Goal: Task Accomplishment & Management: Complete application form

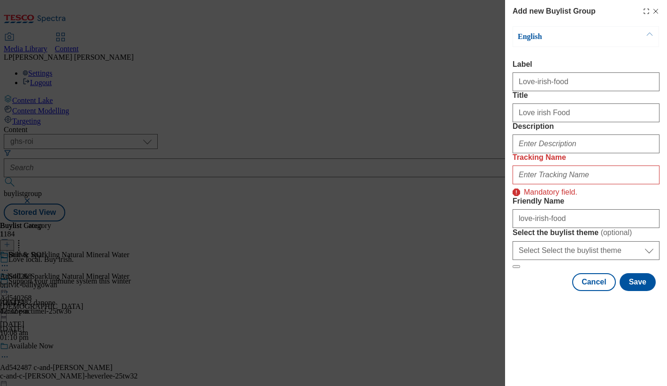
select select "ghs-roi"
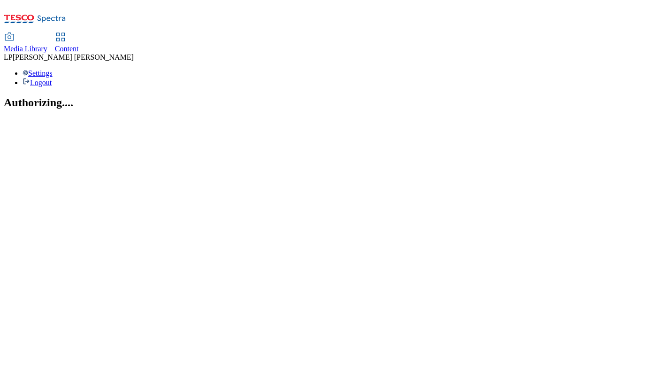
select select "ghs-roi"
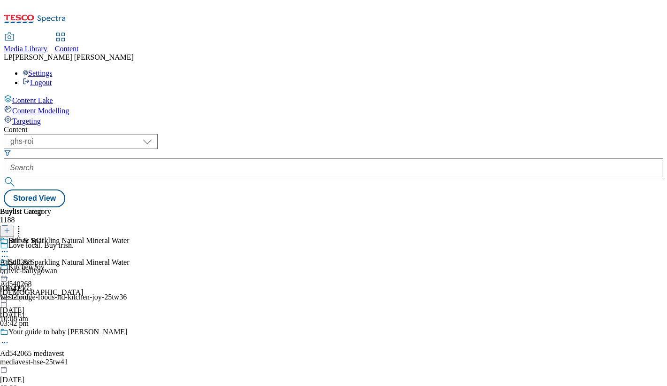
scroll to position [1685, 0]
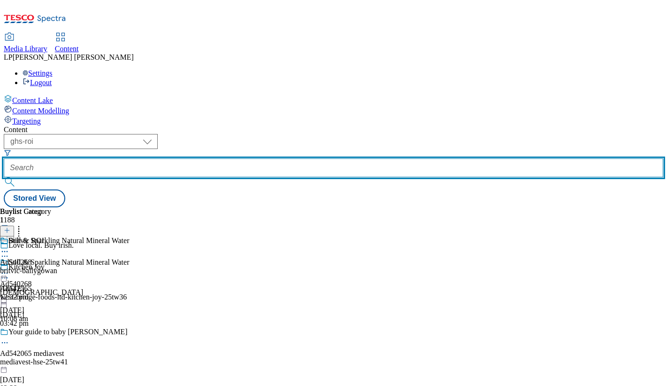
click at [275, 158] on input "text" at bounding box center [334, 167] width 660 height 19
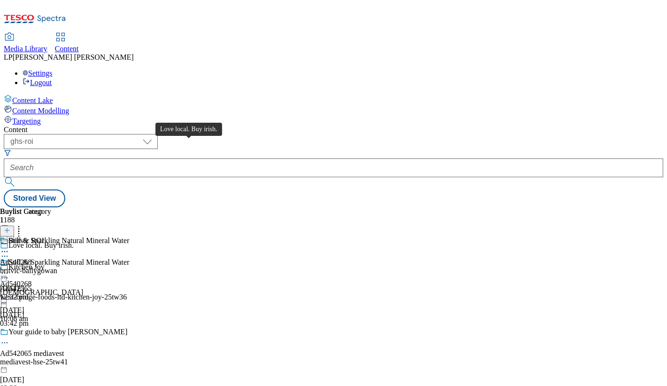
click at [74, 241] on span "Love local. Buy irish." at bounding box center [40, 246] width 65 height 10
click at [184, 241] on div "Love local. Buy irish." at bounding box center [92, 252] width 184 height 22
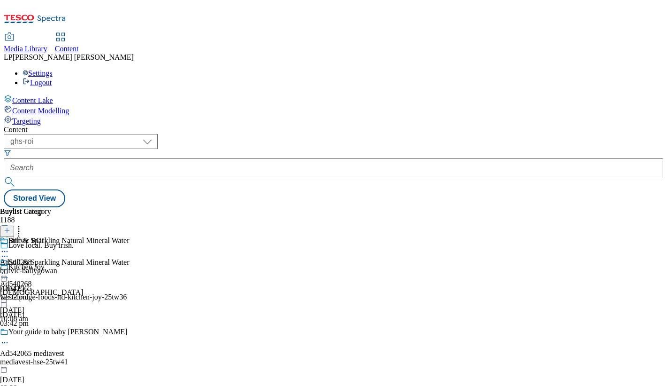
click at [9, 251] on icon at bounding box center [4, 255] width 9 height 9
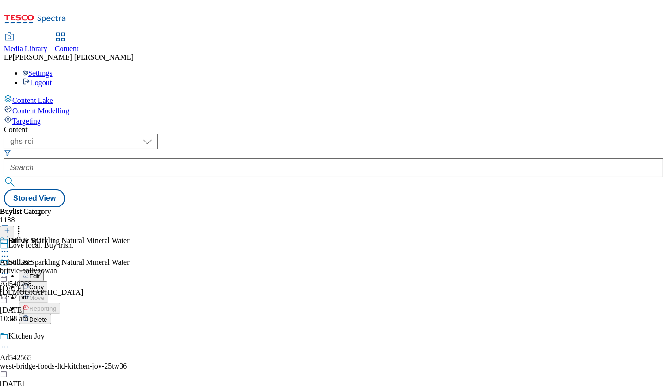
click at [44, 270] on button "Edit" at bounding box center [31, 275] width 25 height 11
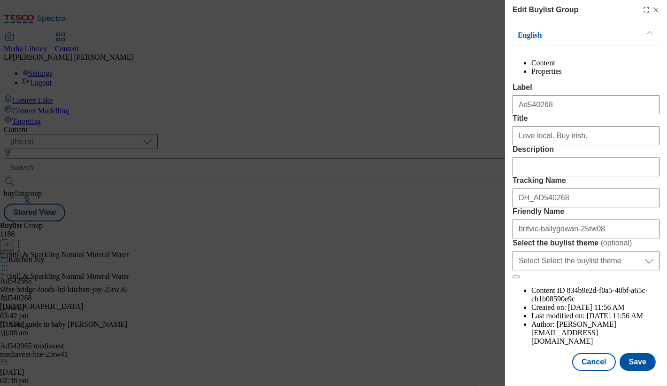
scroll to position [43, 0]
click at [595, 355] on button "Cancel" at bounding box center [593, 362] width 43 height 18
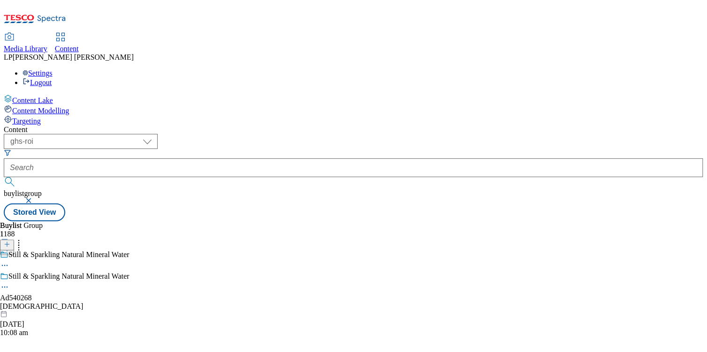
scroll to position [0, 0]
click at [10, 246] on icon at bounding box center [7, 249] width 7 height 7
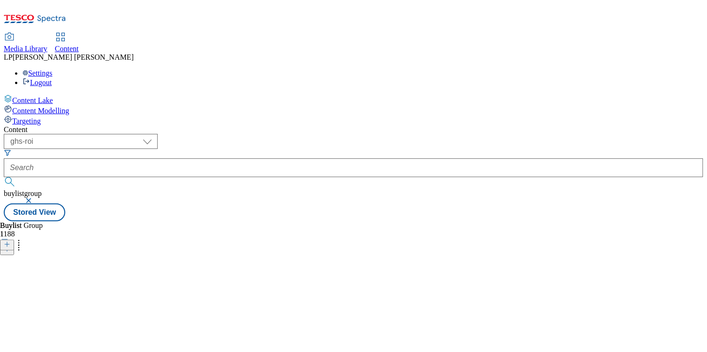
click input "Label"
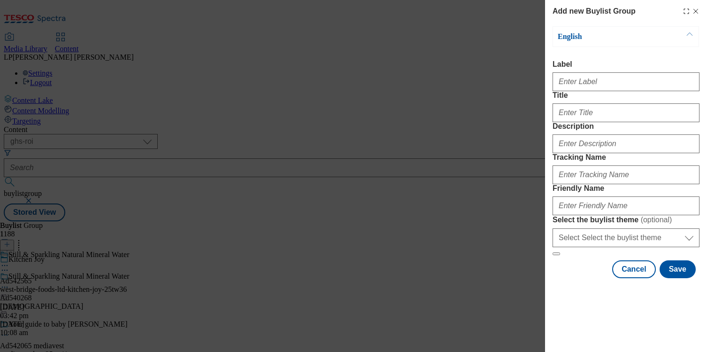
select select "ghs-roi"
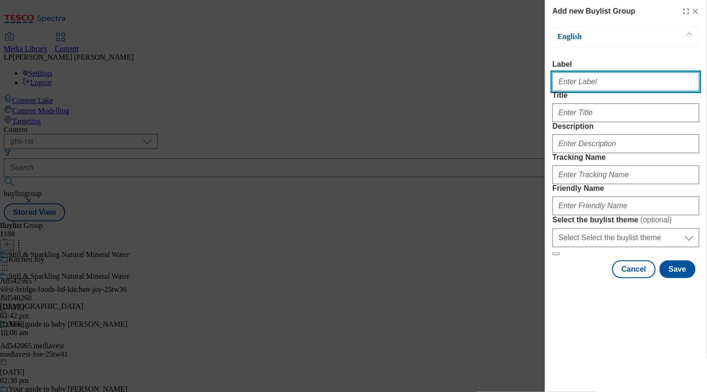
scroll to position [55577, 0]
click at [573, 89] on input "Label" at bounding box center [626, 81] width 147 height 19
click at [571, 85] on input "Label" at bounding box center [626, 81] width 147 height 19
type input "Love Irish Food"
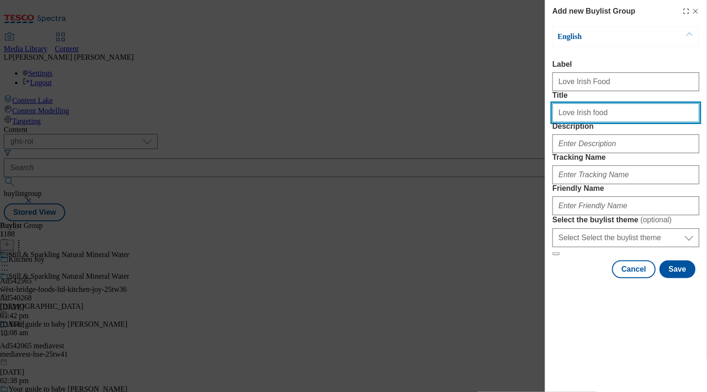
type input "Love Irish food"
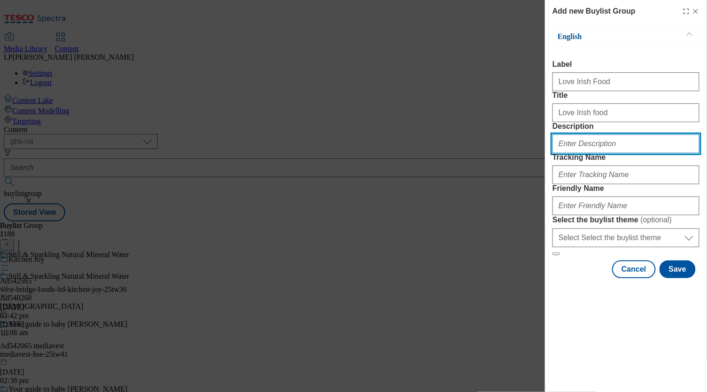
paste input "Discover the most-loved Irish food from the best Irish food brands, from crisps…"
type input "Discover the most-loved Irish food from the best Irish food brands, from crisps…"
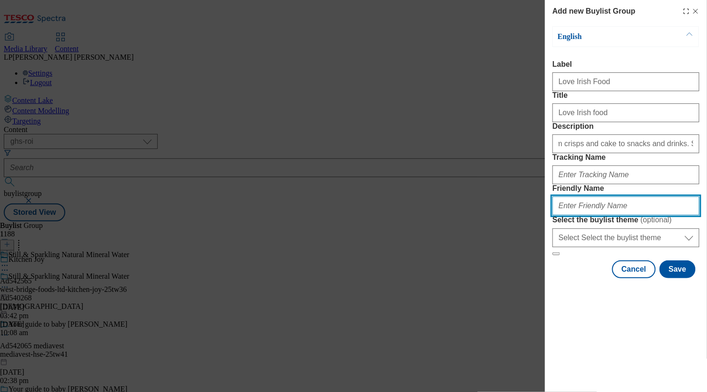
click at [579, 215] on input "Friendly Name" at bounding box center [626, 205] width 147 height 19
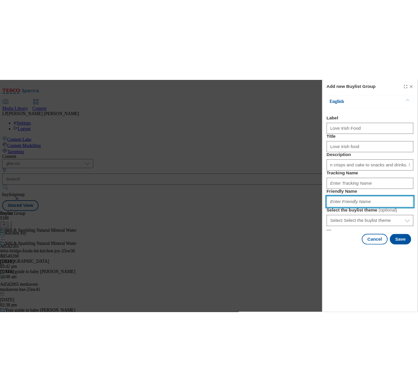
scroll to position [0, 0]
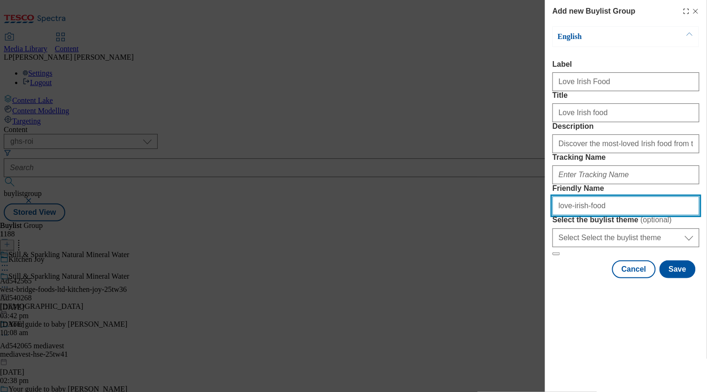
type input "love-irish-food"
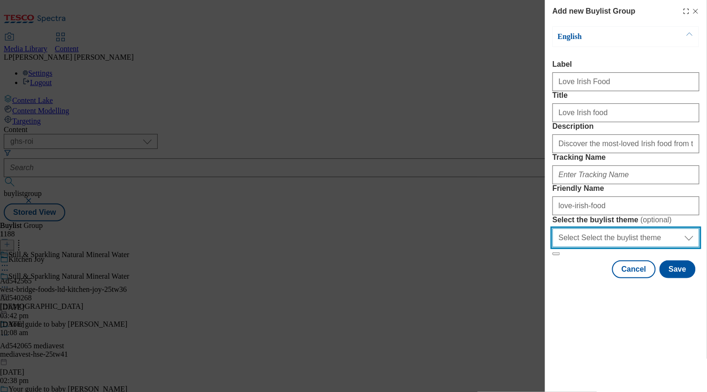
click at [580, 247] on select "Select Select the buylist theme default fandf" at bounding box center [626, 237] width 147 height 19
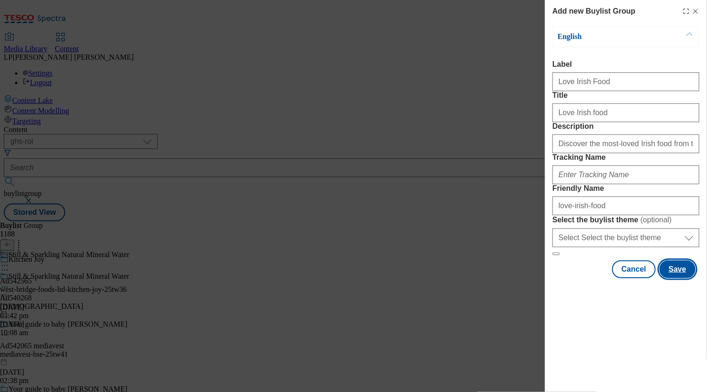
click at [675, 278] on button "Save" at bounding box center [678, 269] width 36 height 18
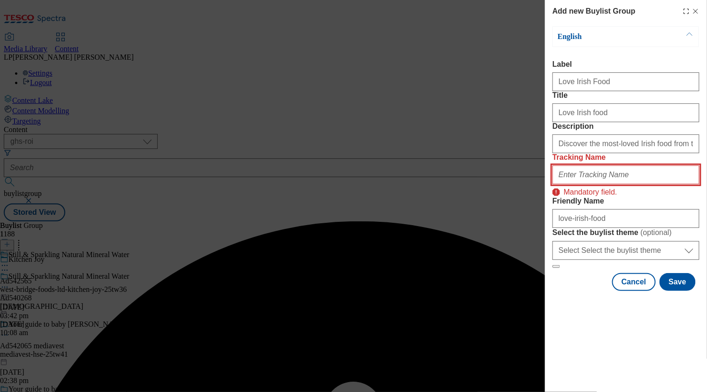
click at [608, 184] on input "Tracking Name" at bounding box center [626, 174] width 147 height 19
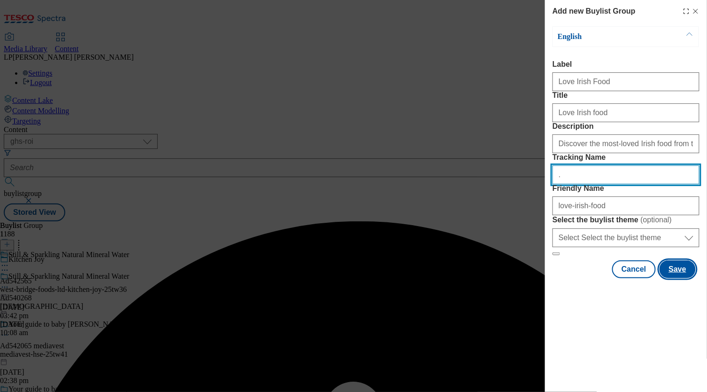
type input "."
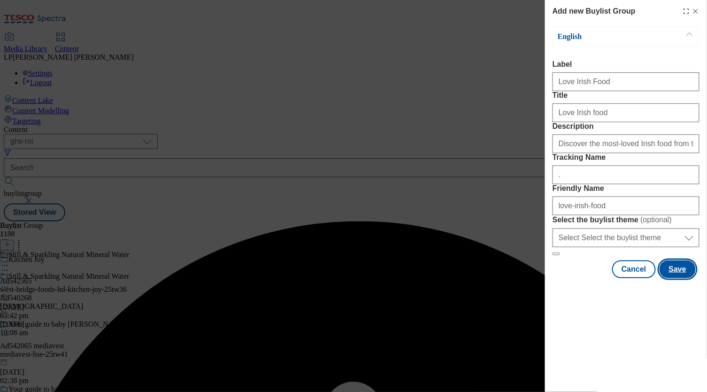
click at [677, 278] on button "Save" at bounding box center [678, 269] width 36 height 18
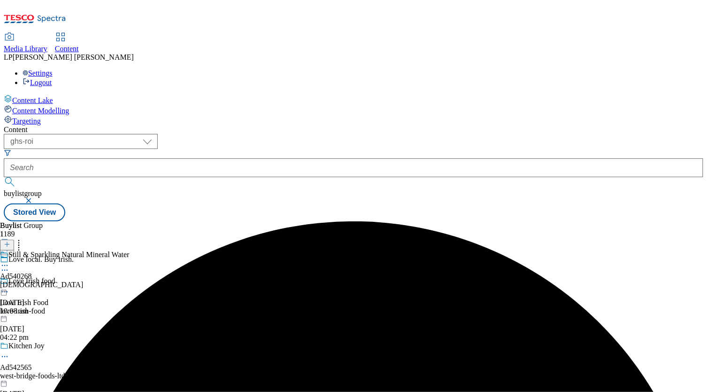
click at [147, 277] on div "Love Irish food Love Irish Food love-irish-food 7 Oct 2025 04:22 pm" at bounding box center [73, 309] width 147 height 65
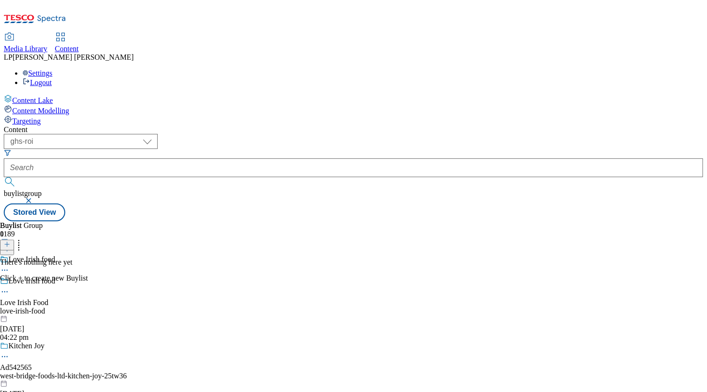
click at [10, 241] on icon at bounding box center [7, 244] width 7 height 7
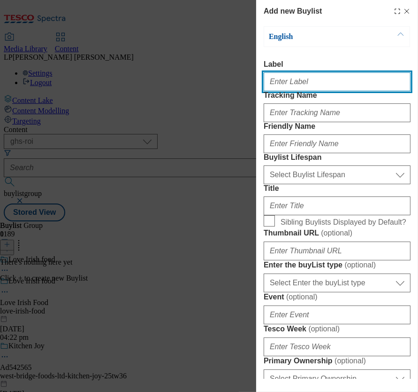
click at [340, 85] on input "Label" at bounding box center [337, 81] width 147 height 19
paste input "Cupboard fillers"
type input "Cupboard fillers"
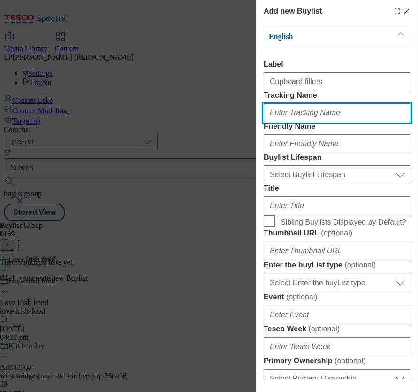
click at [308, 122] on input "Tracking Name" at bounding box center [337, 112] width 147 height 19
type input "."
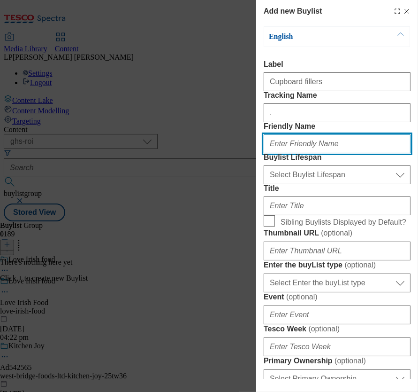
click at [301, 153] on input "Friendly Name" at bounding box center [337, 143] width 147 height 19
paste input "Cupboard fillers"
drag, startPoint x: 322, startPoint y: 180, endPoint x: 232, endPoint y: 179, distance: 90.6
click at [232, 179] on div "Add new Buylist English Label Cupboard fillers Tracking Name . Friendly Name Cu…" at bounding box center [209, 196] width 418 height 392
type input "Cupboard fillers"
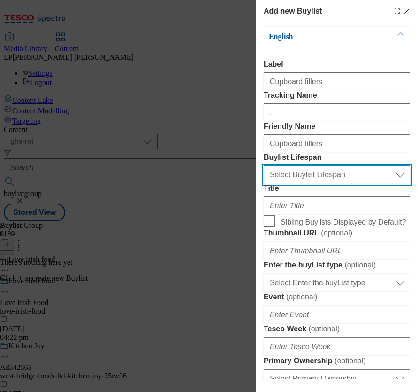
click at [286, 184] on select "Select Buylist Lifespan evergreen seasonal tactical" at bounding box center [337, 174] width 147 height 19
select select "evergreen"
click at [264, 184] on select "Select Buylist Lifespan evergreen seasonal tactical" at bounding box center [337, 174] width 147 height 19
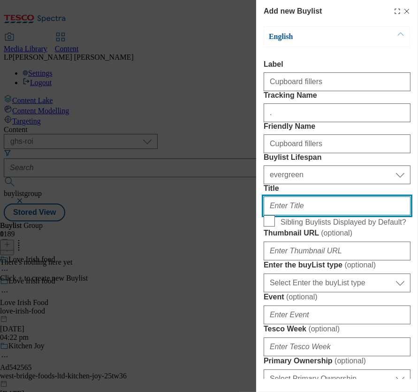
click at [292, 215] on input "Title" at bounding box center [337, 205] width 147 height 19
paste input "Cupboard fillers"
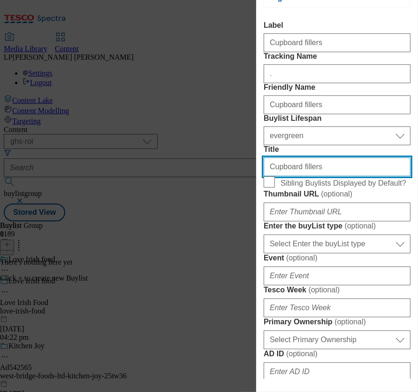
scroll to position [70, 0]
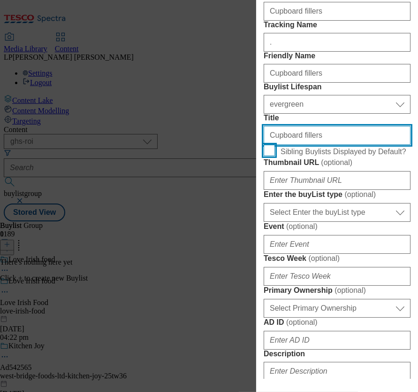
type input "Cupboard fillers"
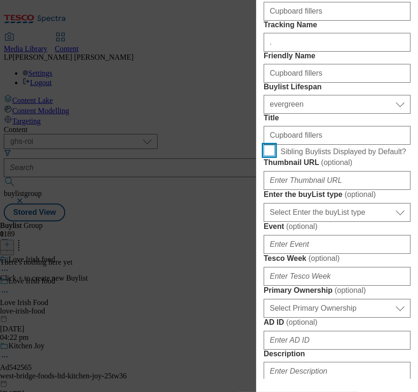
click at [271, 156] on input "Sibling Buylists Displayed by Default?" at bounding box center [269, 150] width 11 height 11
checkbox input "true"
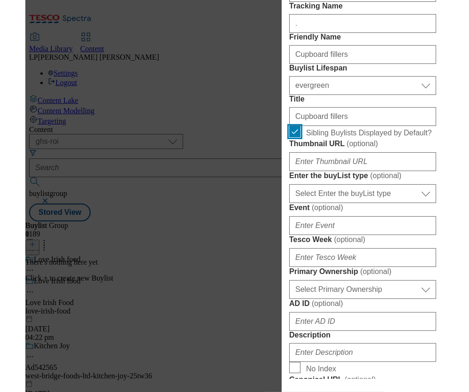
scroll to position [91, 0]
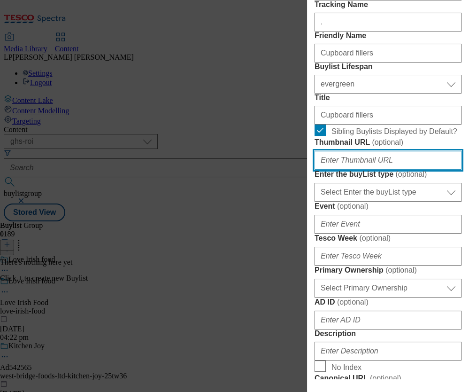
click at [339, 170] on input "Thumbnail URL ( optional )" at bounding box center [388, 160] width 147 height 19
paste input "https://digitalcontent.api.tesco.com/v2/media/ghs-roi/c75bcae9-8f35-42fd-87a5-9…"
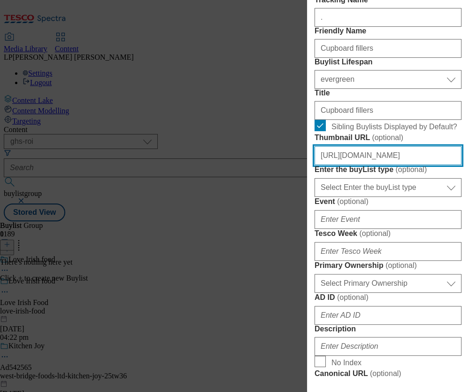
scroll to position [148, 0]
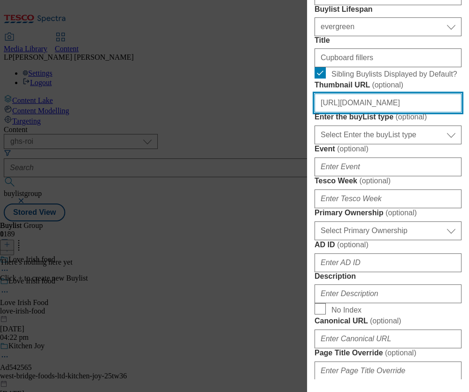
type input "https://digitalcontent.api.tesco.com/v2/media/ghs-roi/c75bcae9-8f35-42fd-87a5-9…"
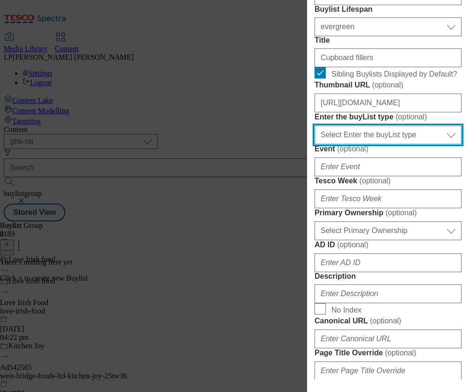
click at [343, 144] on select "Select Enter the buyList type event supplier funded long term >4 weeks supplier…" at bounding box center [388, 134] width 147 height 19
click at [315, 144] on select "Select Enter the buyList type event supplier funded long term >4 weeks supplier…" at bounding box center [388, 134] width 147 height 19
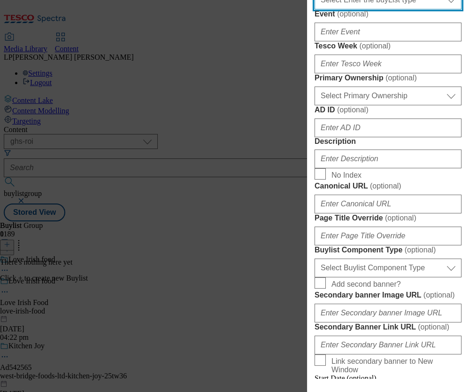
scroll to position [283, 0]
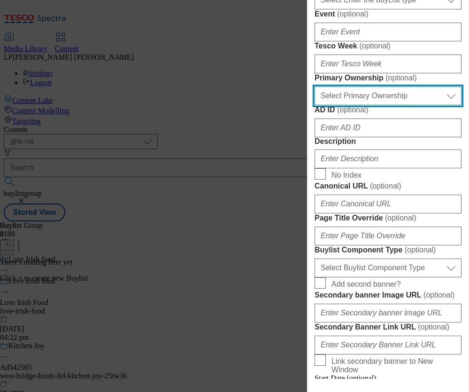
click at [360, 105] on select "Select Primary Ownership tesco dunnhumby" at bounding box center [388, 95] width 147 height 19
click at [315, 105] on select "Select Primary Ownership tesco dunnhumby" at bounding box center [388, 95] width 147 height 19
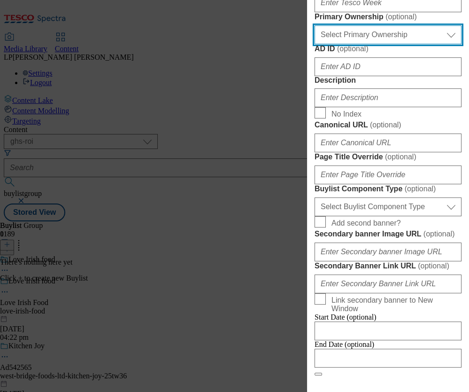
scroll to position [359, 0]
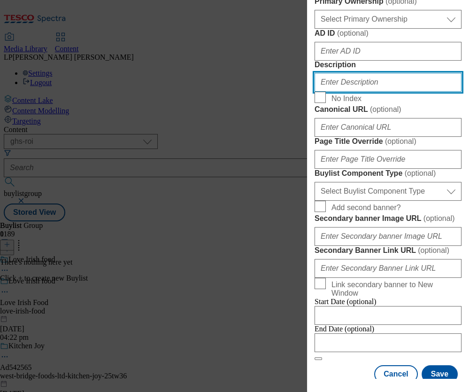
click at [345, 92] on input "Description" at bounding box center [388, 82] width 147 height 19
click at [343, 92] on input "Description" at bounding box center [388, 82] width 147 height 19
paste input "Discover cupboard essentials from beloved Irish food brands including Ballymalo…"
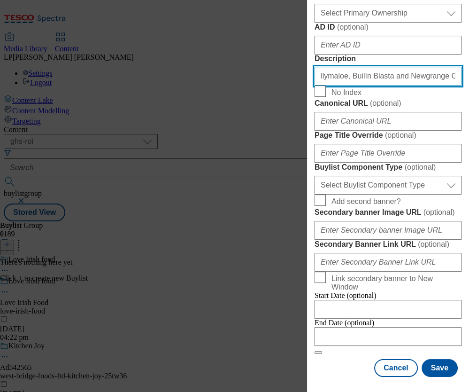
scroll to position [651, 0]
type input "Discover cupboard essentials from beloved Irish food brands including Ballymalo…"
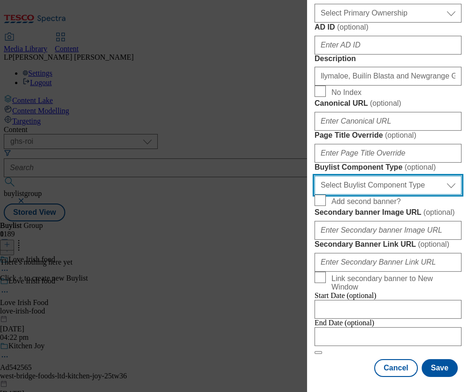
click at [374, 176] on select "Select Buylist Component Type Banner Competition Header Meal" at bounding box center [388, 185] width 147 height 19
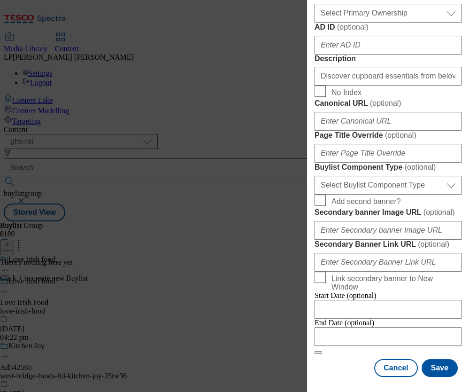
select select "Banner"
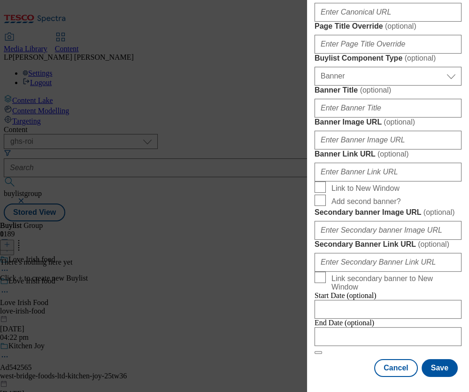
scroll to position [841, 0]
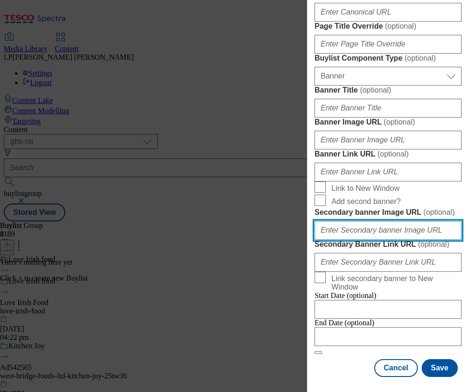
click at [358, 221] on input "Secondary banner Image URL ( optional )" at bounding box center [388, 230] width 147 height 19
paste input "https://digitalcontent.api.tesco.com/v2/media/ghs-roi/93c18704-87ad-40d0-bd96-3…"
type input "https://digitalcontent.api.tesco.com/v2/media/ghs-roi/93c18704-87ad-40d0-bd96-3…"
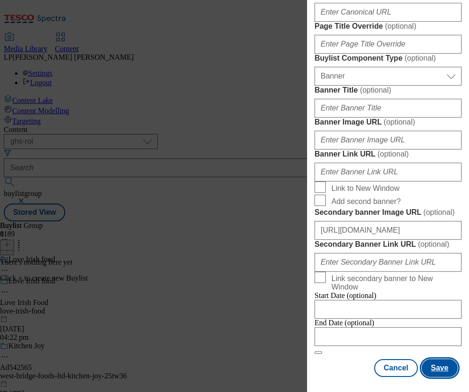
click at [430, 351] on button "Save" at bounding box center [440, 368] width 36 height 18
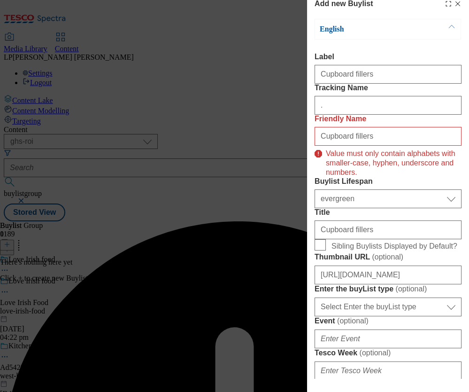
scroll to position [0, 0]
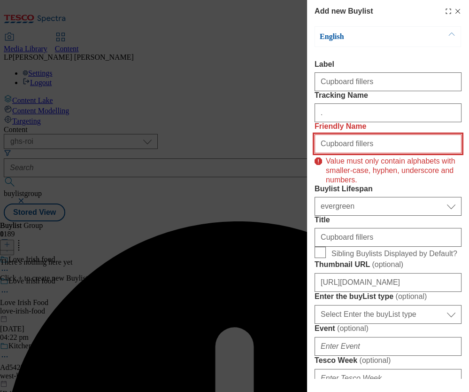
click at [345, 153] on input "Cupboard fillers" at bounding box center [388, 143] width 147 height 19
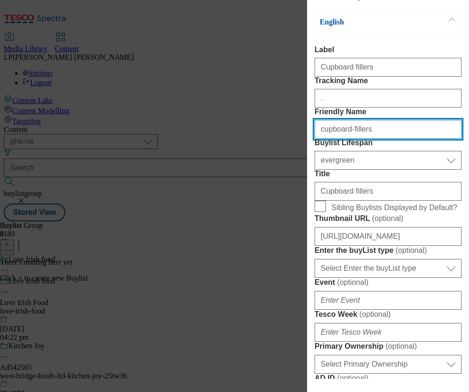
scroll to position [17, 0]
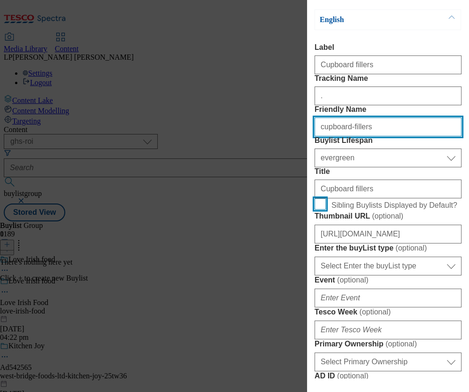
type input "cupboard-fillers"
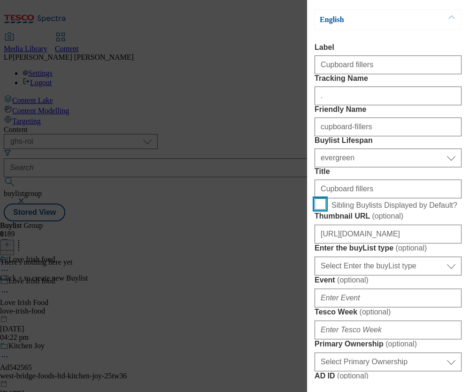
click at [319, 209] on input "Sibling Buylists Displayed by Default?" at bounding box center [320, 203] width 11 height 11
checkbox input "true"
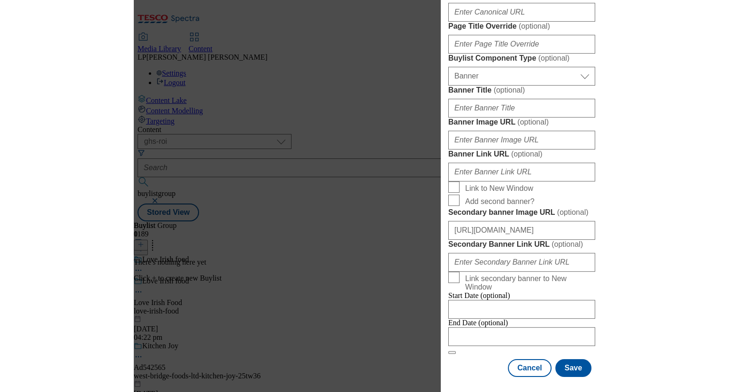
scroll to position [883, 0]
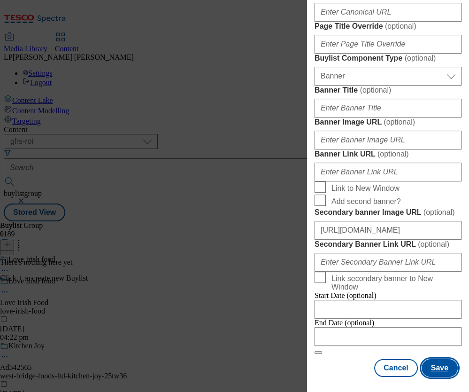
click at [433, 351] on button "Save" at bounding box center [440, 368] width 36 height 18
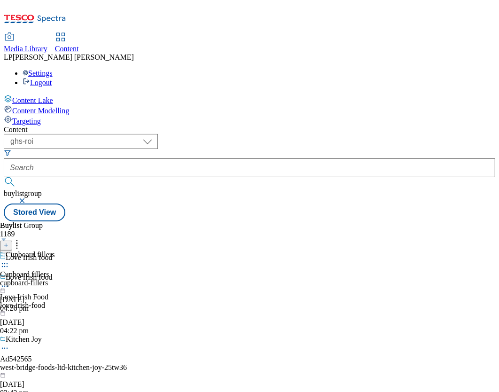
click at [54, 250] on div "Cupboard fillers Cupboard fillers cupboard-fillers 7 Oct 2025 04:26 pm" at bounding box center [27, 281] width 54 height 62
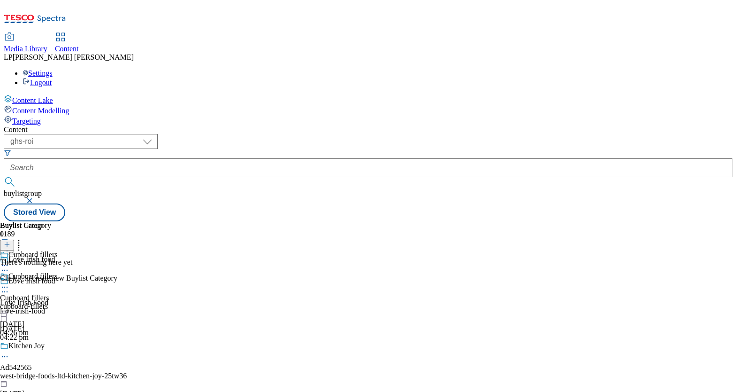
click at [10, 241] on icon at bounding box center [7, 244] width 7 height 7
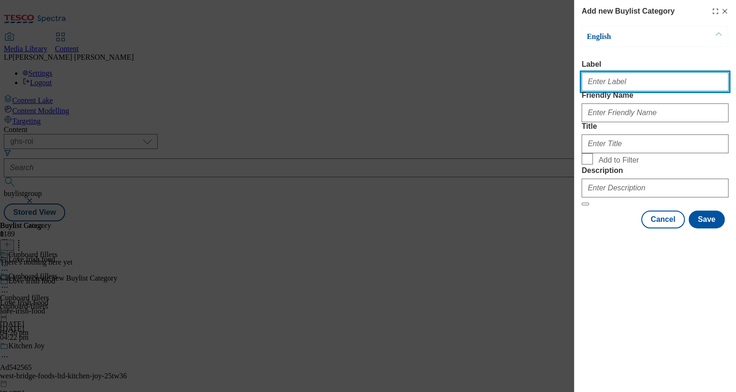
click at [604, 86] on input "Label" at bounding box center [655, 81] width 147 height 19
paste input "Breakfast and hot drinks"
type input "Breakfast and hot drinks"
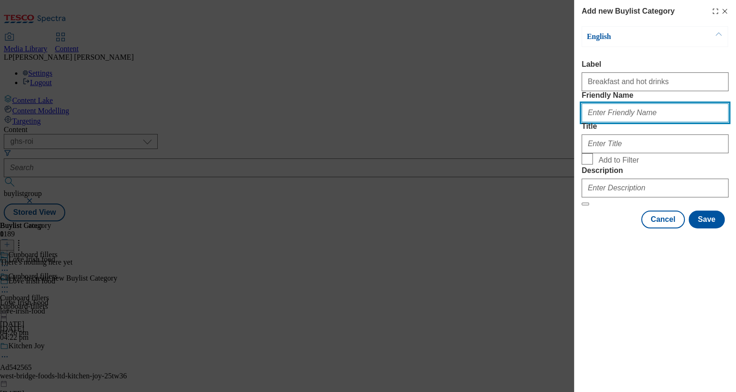
click at [619, 122] on input "Friendly Name" at bounding box center [655, 112] width 147 height 19
paste input "Breakfast and hot drinks"
type input "Breakfast and hot drinks"
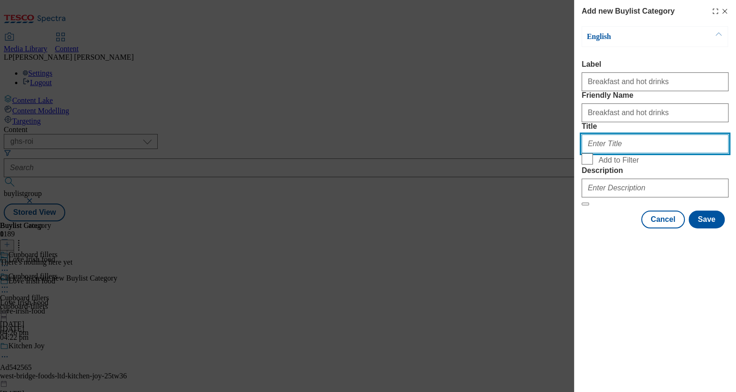
click at [611, 153] on input "Title" at bounding box center [655, 143] width 147 height 19
paste input "Breakfast and hot drinks"
click at [612, 153] on input "Breakfast and hot drinks" at bounding box center [655, 143] width 147 height 19
type input "Breakfast and hot drinks"
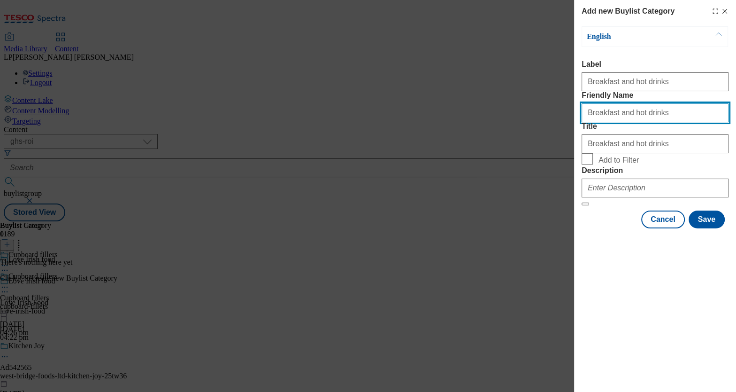
click at [613, 122] on input "Breakfast and hot drinks" at bounding box center [655, 112] width 147 height 19
click at [590, 122] on input "Breakfast-and-hot-drinks" at bounding box center [655, 112] width 147 height 19
type input "breakfast-and-hot-drinks"
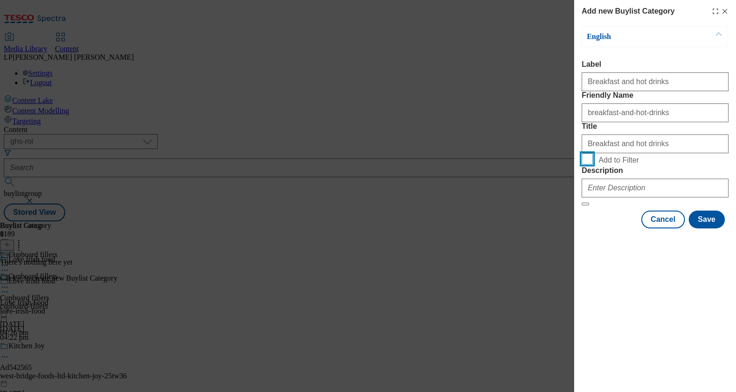
click at [588, 164] on input "Add to Filter" at bounding box center [587, 158] width 11 height 11
checkbox input "true"
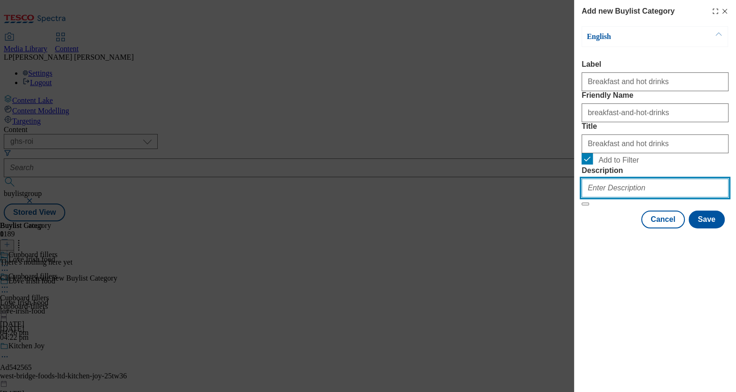
click at [631, 197] on input "Description" at bounding box center [655, 187] width 147 height 19
paste input "Discover cupboard essentials from beloved Irish food brands including Ballymalo…"
type input "Discover cupboard essentials from beloved Irish food brands including Ballymalo…"
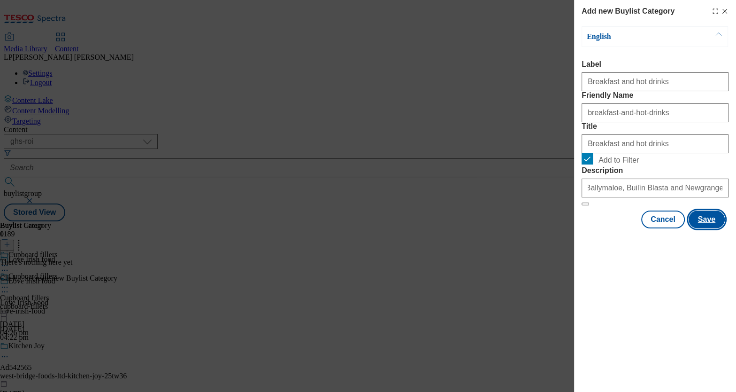
click at [707, 228] on button "Save" at bounding box center [707, 219] width 36 height 18
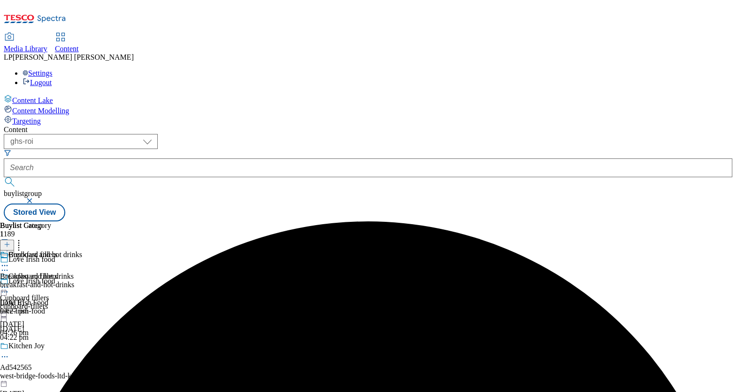
click at [10, 241] on icon at bounding box center [7, 244] width 7 height 7
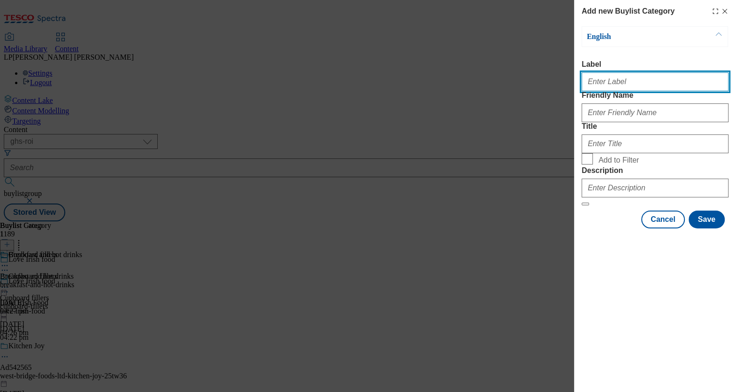
click at [612, 90] on input "Label" at bounding box center [655, 81] width 147 height 19
paste input "Jam and marmalade"
type input "Jam and marmalade"
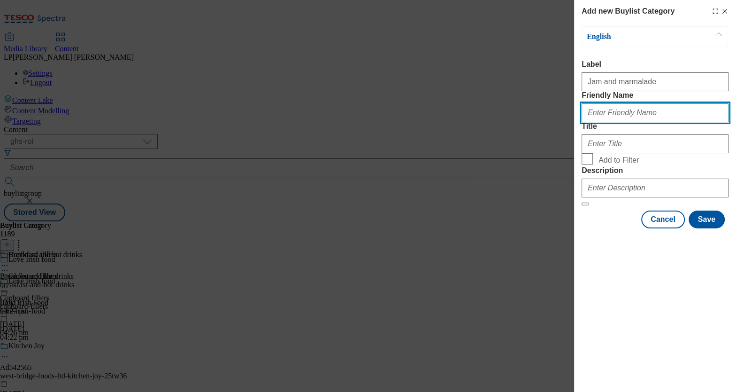
click at [599, 122] on input "Friendly Name" at bounding box center [655, 112] width 147 height 19
paste input "Jam and marmalade"
type input "Jam and marmalade"
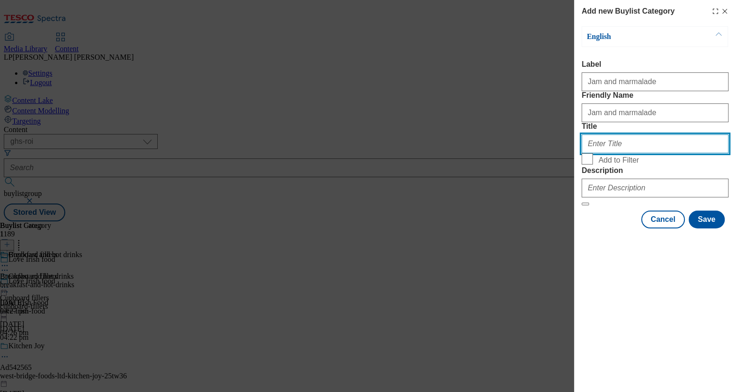
click at [593, 153] on input "Title" at bounding box center [655, 143] width 147 height 19
paste input "Jam and marmalade"
click at [592, 153] on input "Jam and marmalade" at bounding box center [655, 143] width 147 height 19
type input "Jam and marmalade"
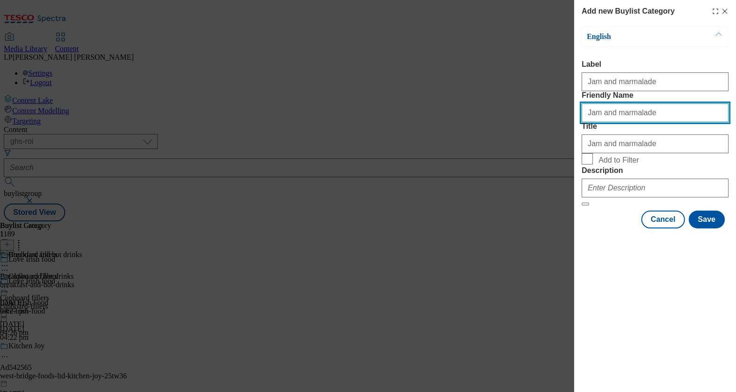
click at [591, 122] on input "Jam and marmalade" at bounding box center [655, 112] width 147 height 19
type input "jam-and-marmalade"
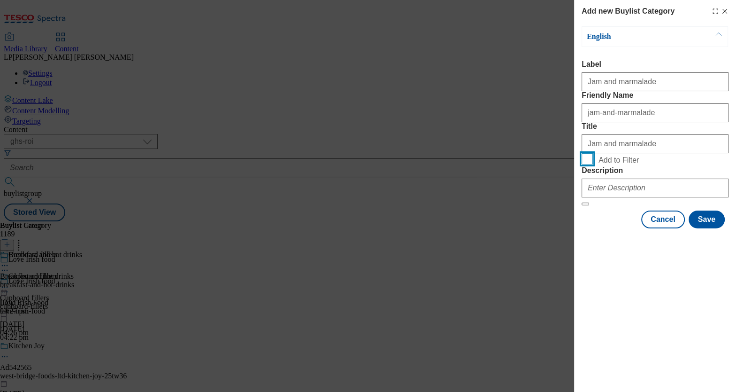
click at [589, 164] on input "Add to Filter" at bounding box center [587, 158] width 11 height 11
checkbox input "true"
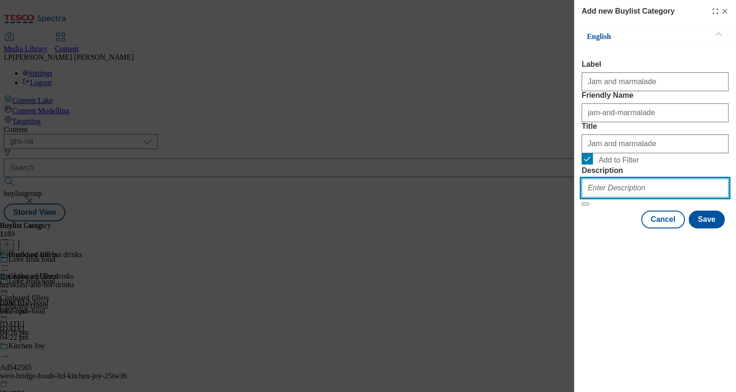
click at [613, 197] on input "Description" at bounding box center [655, 187] width 147 height 19
click at [624, 197] on input "Description" at bounding box center [655, 187] width 147 height 19
paste input "Discover cupboard essentials from beloved Irish food brands including Ballymalo…"
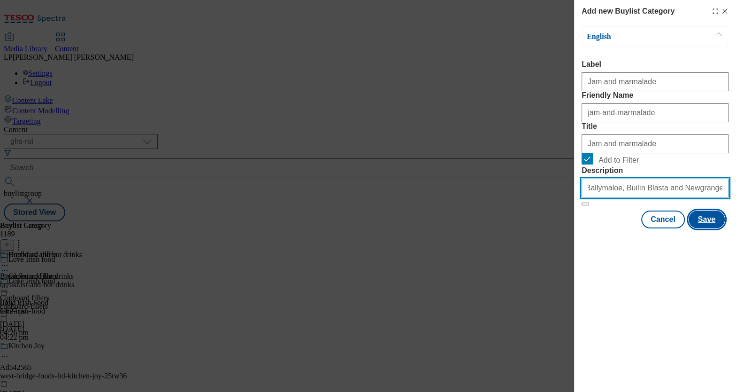
type input "Discover cupboard essentials from beloved Irish food brands including Ballymalo…"
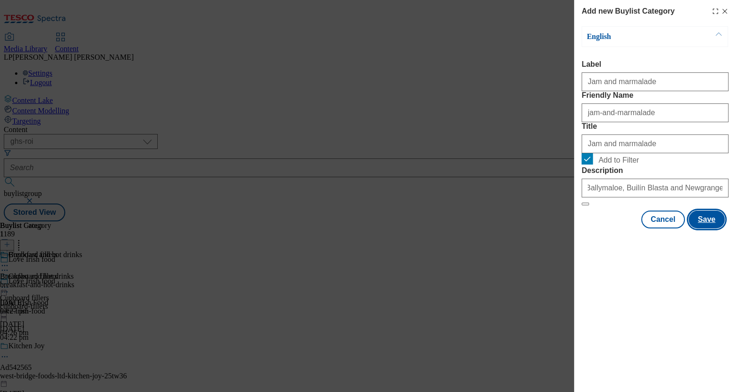
click at [705, 228] on button "Save" at bounding box center [707, 219] width 36 height 18
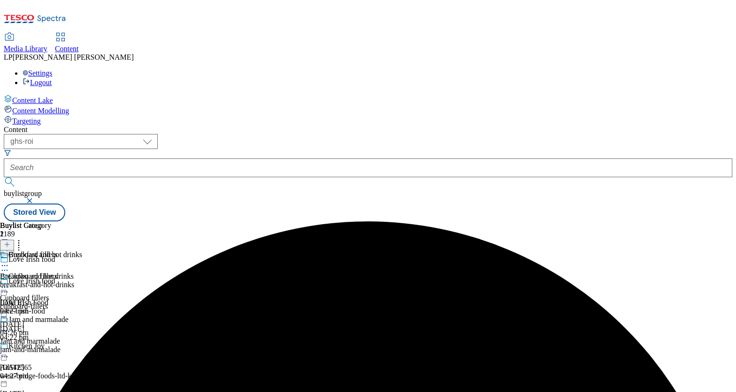
click at [10, 241] on icon at bounding box center [7, 244] width 7 height 7
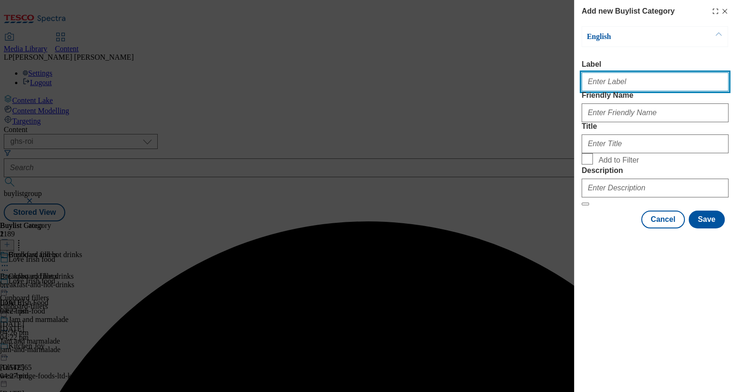
click at [637, 88] on input "Label" at bounding box center [655, 81] width 147 height 19
paste input "Tins and jars"
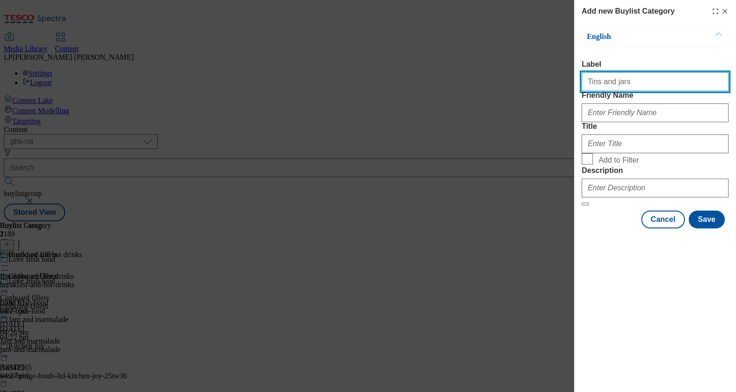
type input "Tins and jars"
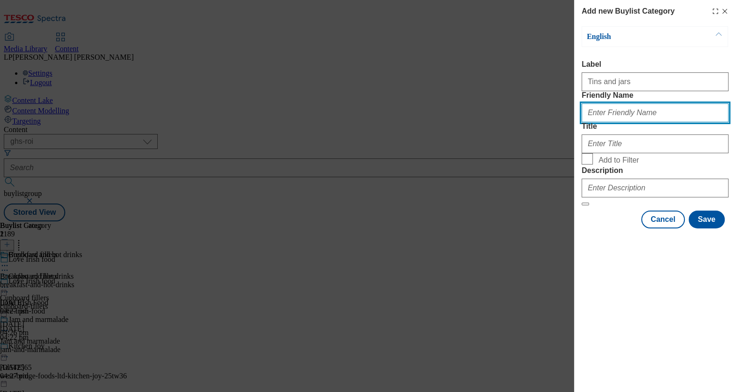
click at [618, 122] on input "Friendly Name" at bounding box center [655, 112] width 147 height 19
paste input "Tins and jars"
type input "Tins and jars"
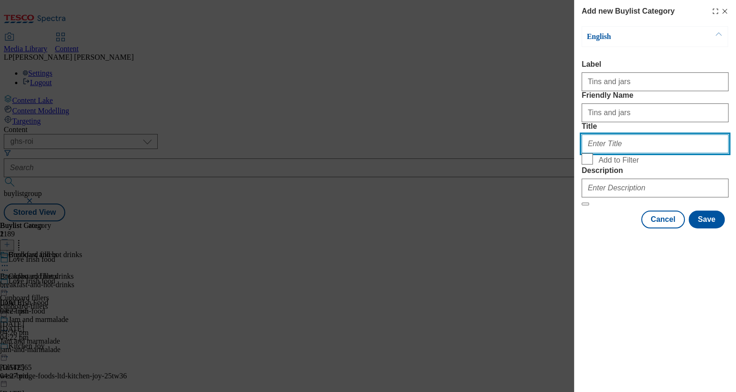
click at [601, 153] on input "Title" at bounding box center [655, 143] width 147 height 19
paste input "Tins and jars"
click at [601, 153] on input "Tins and jars" at bounding box center [655, 143] width 147 height 19
type input "Tins-and-jars"
click at [589, 164] on input "Add to Filter" at bounding box center [587, 158] width 11 height 11
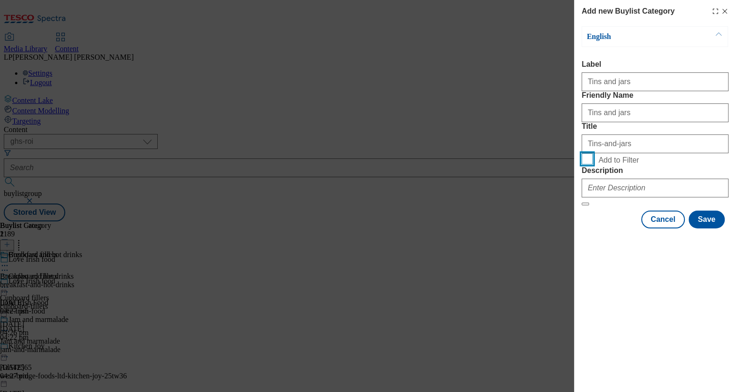
checkbox input "true"
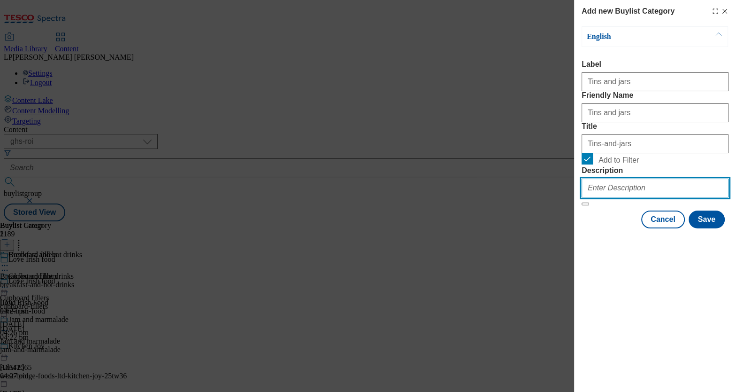
click at [622, 197] on input "Description" at bounding box center [655, 187] width 147 height 19
paste input "Discover cupboard essentials from beloved Irish food brands including Ballymalo…"
type input "Discover cupboard essentials from beloved Irish food brands including Ballymalo…"
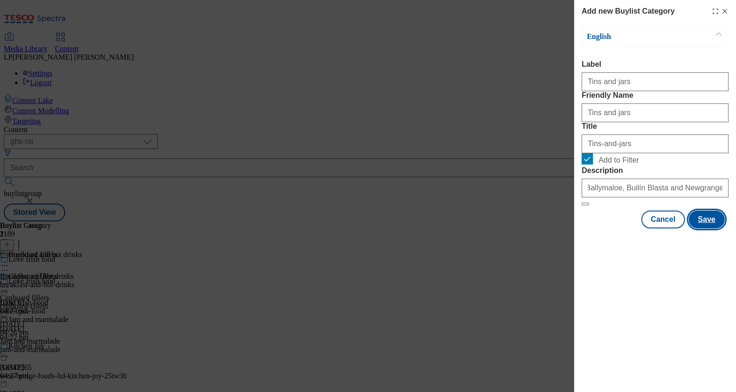
click at [703, 228] on button "Save" at bounding box center [707, 219] width 36 height 18
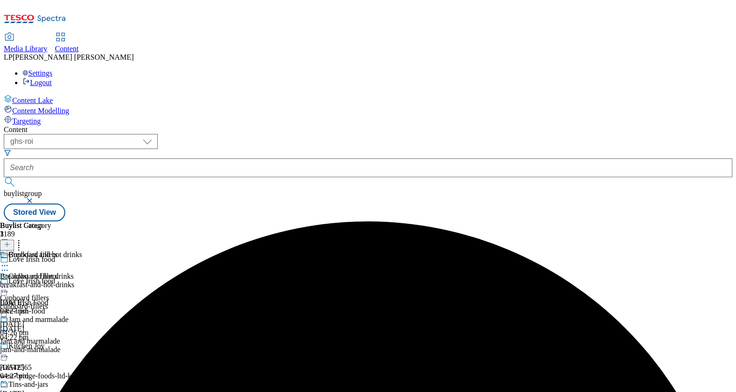
click at [82, 250] on div "Breakfast and hot drinks" at bounding box center [41, 261] width 82 height 22
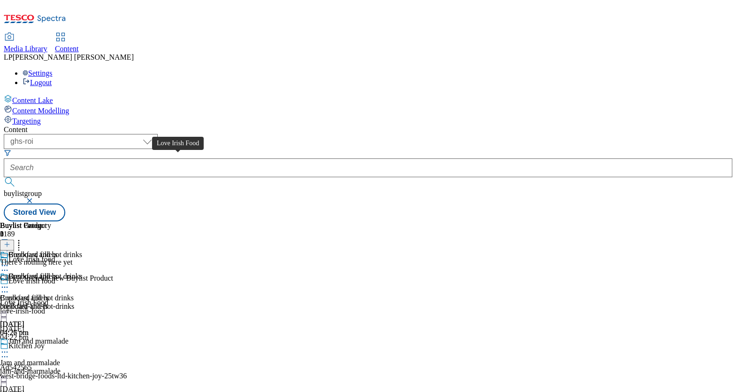
click at [48, 298] on span "Love Irish Food" at bounding box center [24, 302] width 48 height 8
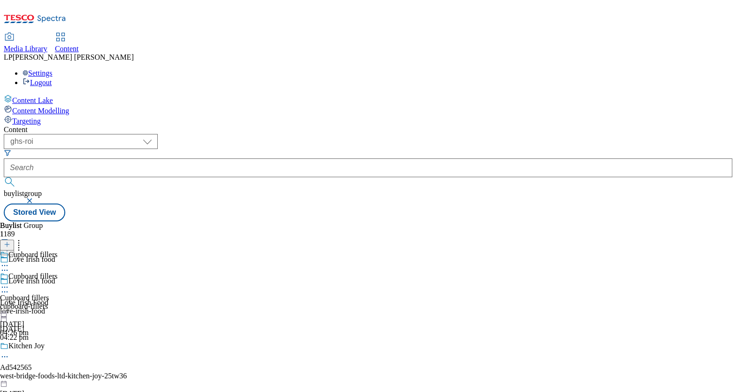
click at [10, 241] on icon at bounding box center [7, 244] width 7 height 7
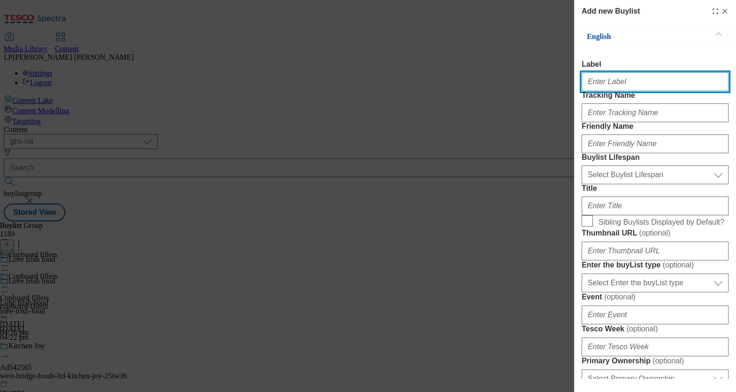
click at [619, 86] on input "Label" at bounding box center [655, 81] width 147 height 19
paste input "Treats"
drag, startPoint x: 607, startPoint y: 85, endPoint x: 541, endPoint y: 84, distance: 65.7
click at [541, 84] on div "Add new Buylist English Label Treats Tracking Name Friendly Name Buylist Lifesp…" at bounding box center [368, 196] width 736 height 392
type input "Treats"
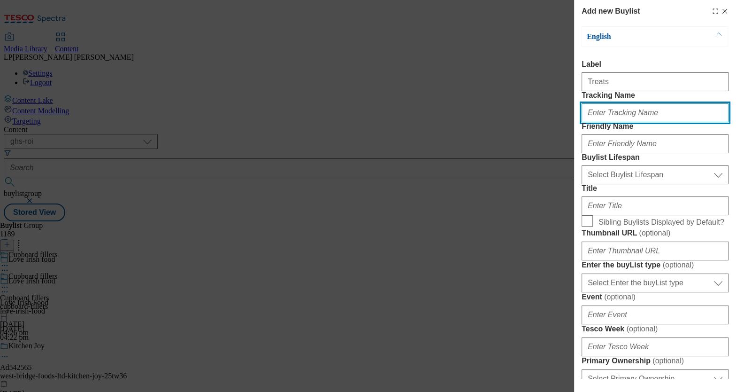
click at [615, 122] on input "Tracking Name" at bounding box center [655, 112] width 147 height 19
paste input "Treats"
type input "Treats"
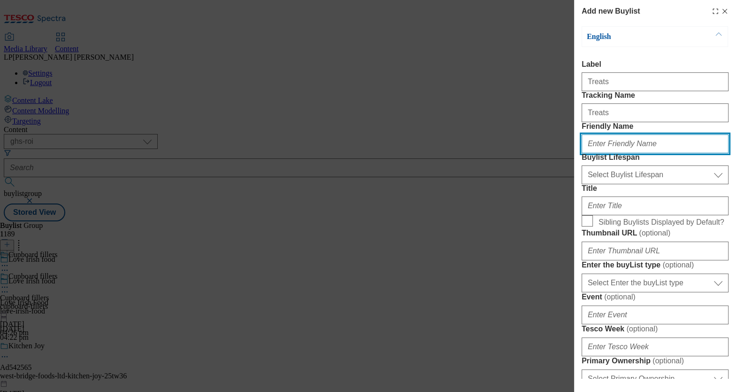
click at [624, 153] on input "Friendly Name" at bounding box center [655, 143] width 147 height 19
paste input "Treats"
type input "Treats"
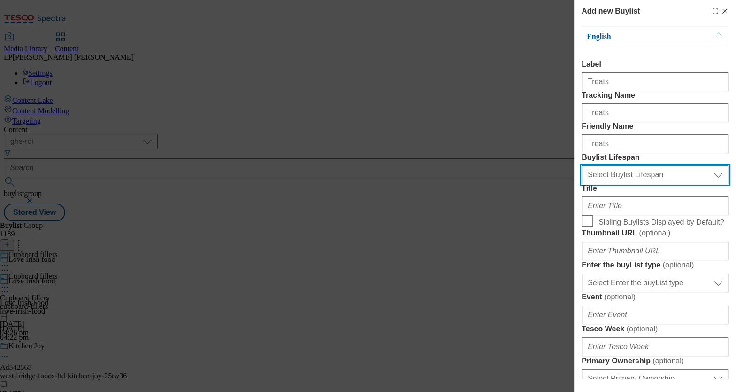
click at [604, 184] on select "Select Buylist Lifespan evergreen seasonal tactical" at bounding box center [655, 174] width 147 height 19
select select "evergreen"
click at [582, 184] on select "Select Buylist Lifespan evergreen seasonal tactical" at bounding box center [655, 174] width 147 height 19
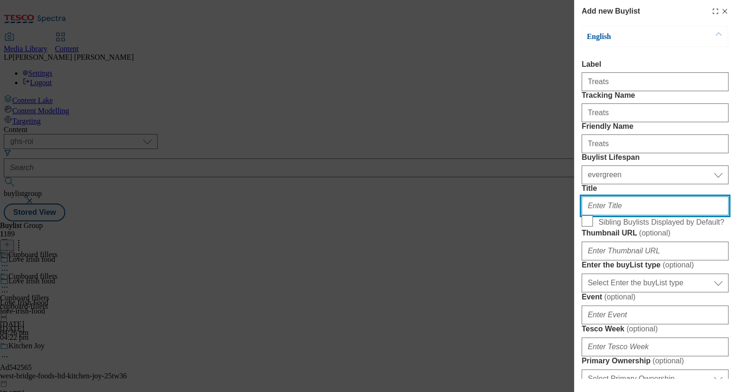
click at [609, 215] on input "Title" at bounding box center [655, 205] width 147 height 19
paste input "Treats"
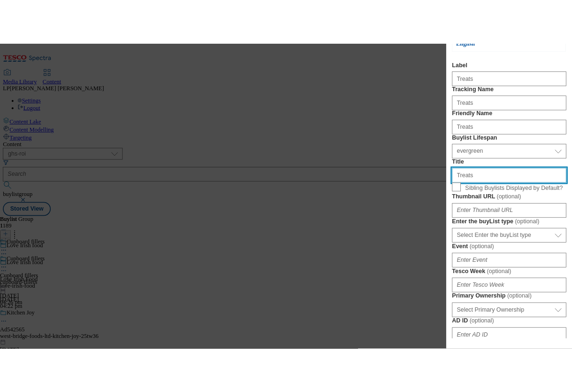
scroll to position [92, 0]
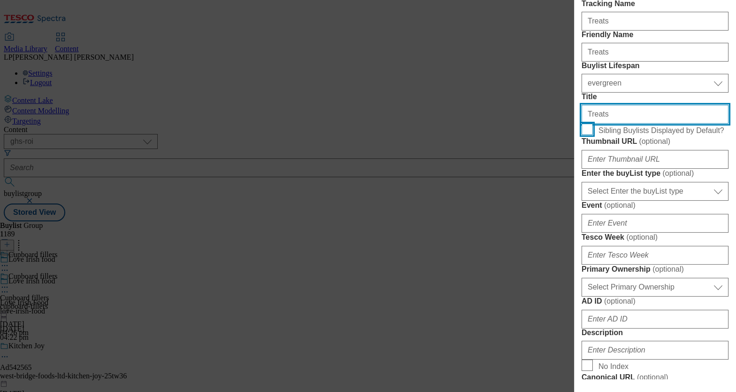
type input "Treats"
click at [589, 135] on input "Sibling Buylists Displayed by Default?" at bounding box center [587, 129] width 11 height 11
checkbox input "true"
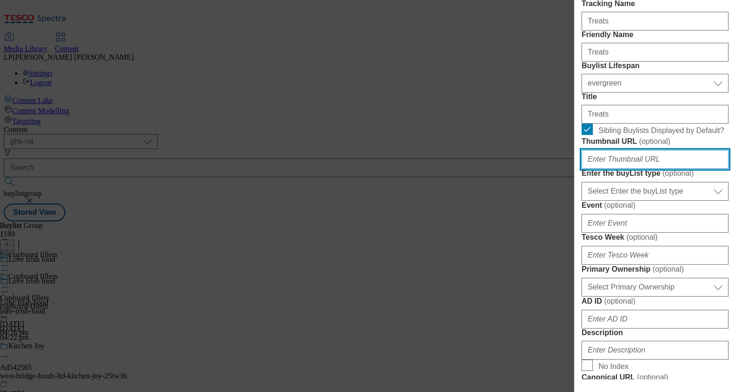
click at [614, 169] on input "Thumbnail URL ( optional )" at bounding box center [655, 159] width 147 height 19
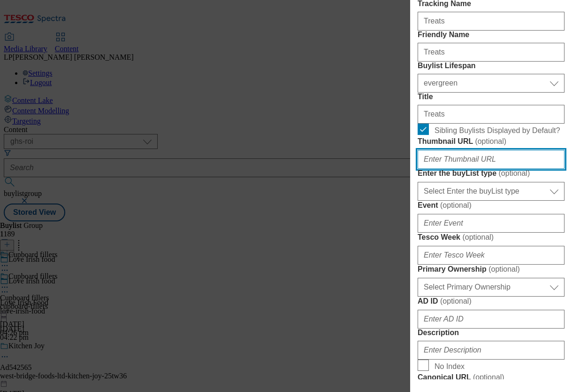
paste input "https://digitalcontent.api.tesco.com/v2/media/ghs-roi/e8f52fbc-340c-464a-8bf5-5…"
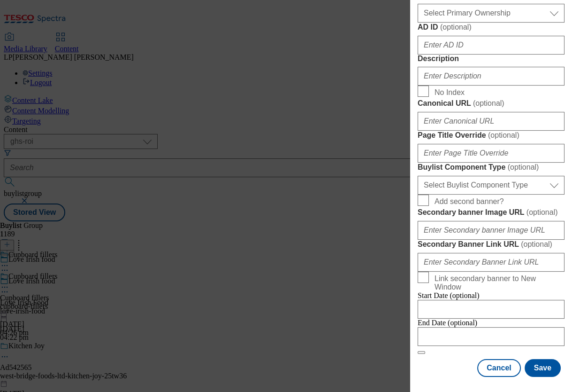
scroll to position [371, 0]
type input "https://digitalcontent.api.tesco.com/v2/media/ghs-roi/e8f52fbc-340c-464a-8bf5-5…"
click at [459, 85] on input "Description" at bounding box center [491, 76] width 147 height 19
click at [473, 85] on input "Description" at bounding box center [491, 76] width 147 height 19
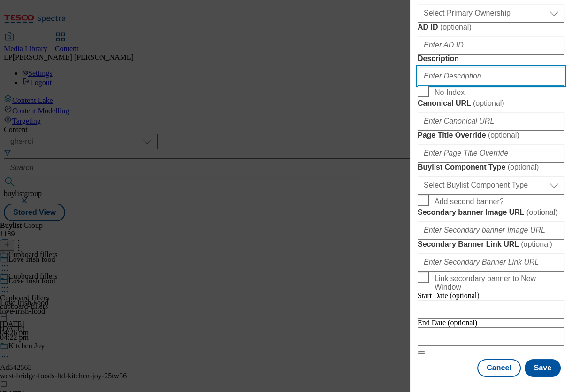
paste input "Explore treats, cake, chocolate and savoury treats from Irish food brands inclu…"
type input "Explore treats, cake, chocolate and savoury treats from Irish food brands inclu…"
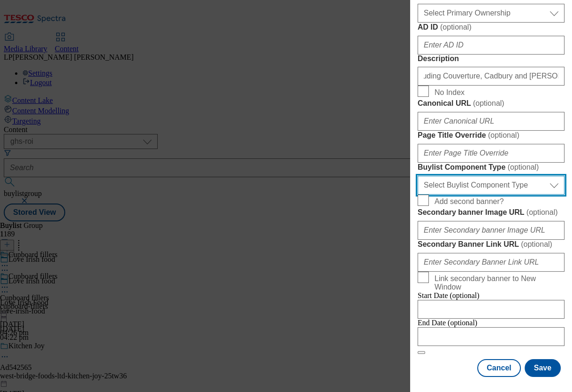
click at [460, 194] on select "Select Buylist Component Type Banner Competition Header Meal" at bounding box center [491, 185] width 147 height 19
select select "Banner"
click at [418, 194] on select "Select Buylist Component Type Banner Competition Header Meal" at bounding box center [491, 185] width 147 height 19
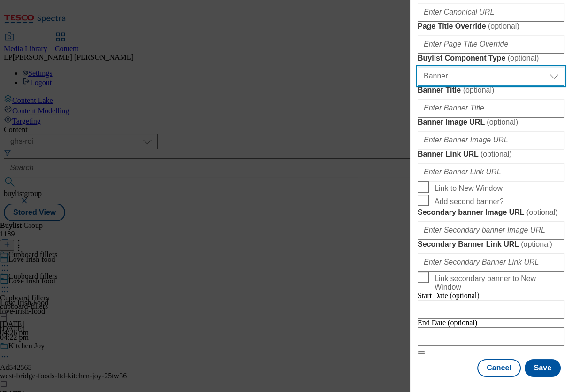
scroll to position [626, 0]
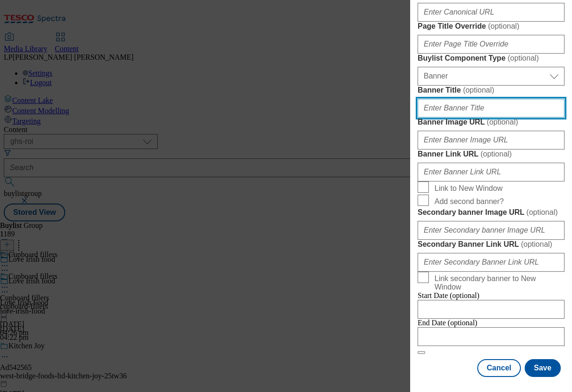
click at [457, 117] on input "Banner Title ( optional )" at bounding box center [491, 108] width 147 height 19
paste input "https://digitalcontent.api.tesco.com/v2/media/ghs-roi/93c18704-87ad-40d0-bd96-3…"
type input "https://digitalcontent.api.tesco.com/v2/media/ghs-roi/93c18704-87ad-40d0-bd96-3…"
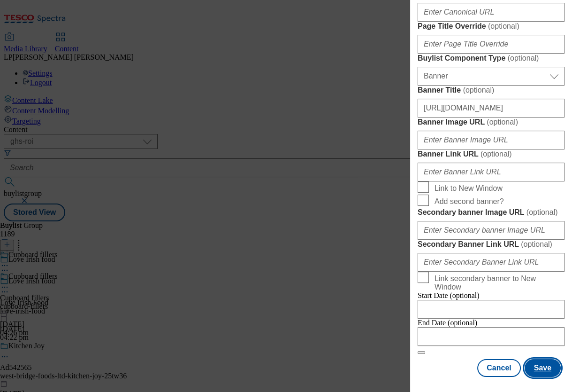
click at [541, 351] on button "Save" at bounding box center [543, 368] width 36 height 18
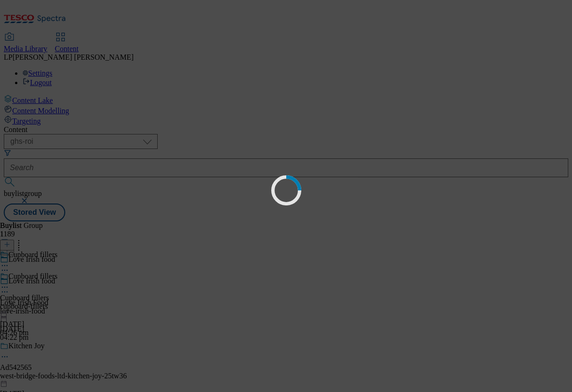
select select "evergreen"
select select "Banner"
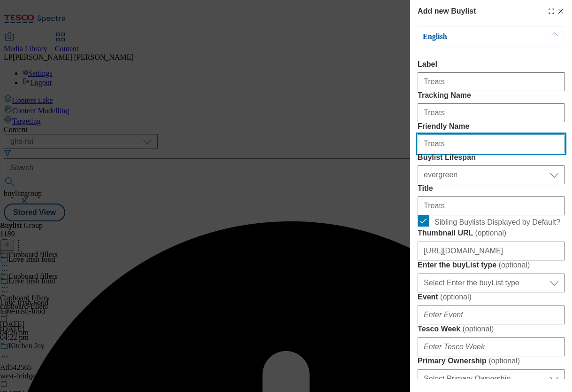
click at [426, 153] on input "Treats" at bounding box center [491, 143] width 147 height 19
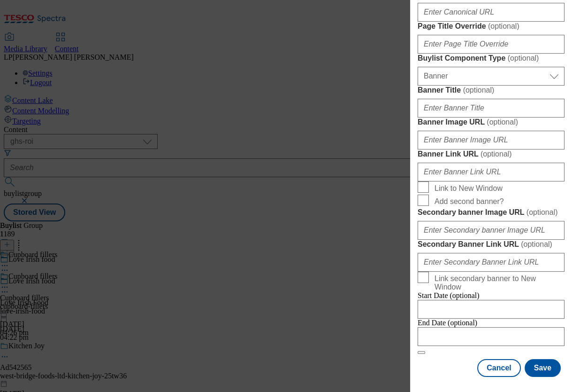
scroll to position [883, 0]
type input "treats"
click at [536, 351] on button "Save" at bounding box center [543, 368] width 36 height 18
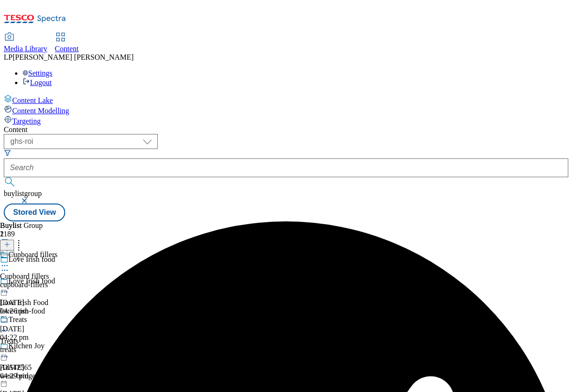
click at [9, 244] on line at bounding box center [7, 244] width 5 height 0
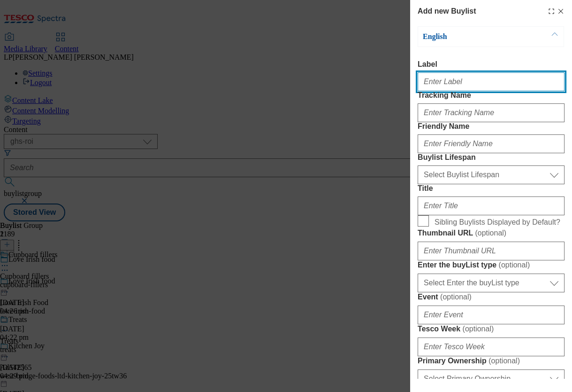
click at [453, 84] on input "Label" at bounding box center [491, 81] width 147 height 19
paste input "Soft drinks"
drag, startPoint x: 455, startPoint y: 83, endPoint x: 400, endPoint y: 83, distance: 54.5
click at [400, 83] on div "Add new Buylist English Label Soft drinks Tracking Name Friendly Name Buylist L…" at bounding box center [286, 196] width 572 height 392
type input "Soft drinks"
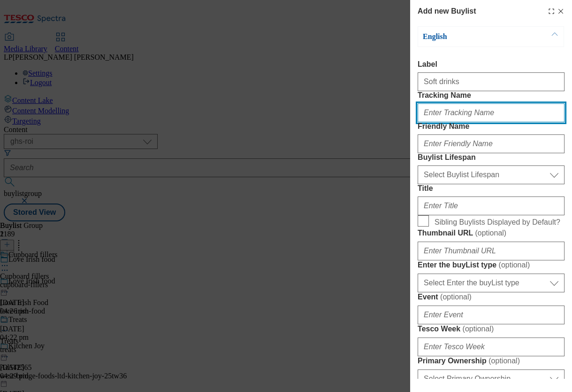
click at [450, 122] on input "Tracking Name" at bounding box center [491, 112] width 147 height 19
paste input "Soft drinks"
type input "Soft drinks"
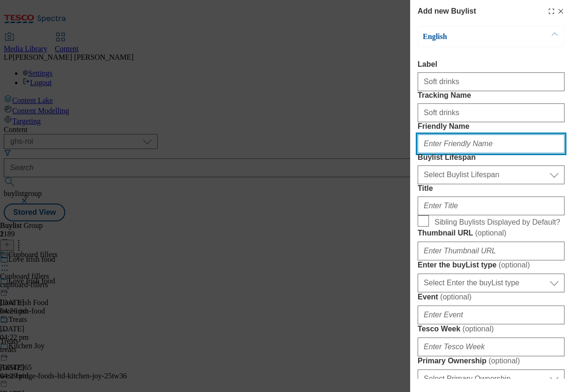
click at [435, 153] on input "Friendly Name" at bounding box center [491, 143] width 147 height 19
paste input "Soft drinks"
click at [427, 153] on input "Soft drinks" at bounding box center [491, 143] width 147 height 19
type input "soft-drinks"
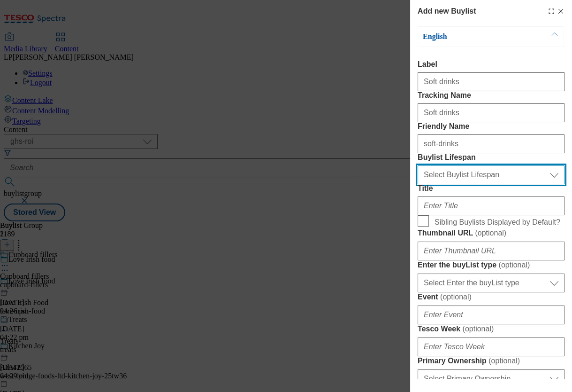
click at [468, 184] on select "Select Buylist Lifespan evergreen seasonal tactical" at bounding box center [491, 174] width 147 height 19
select select "evergreen"
click at [418, 184] on select "Select Buylist Lifespan evergreen seasonal tactical" at bounding box center [491, 174] width 147 height 19
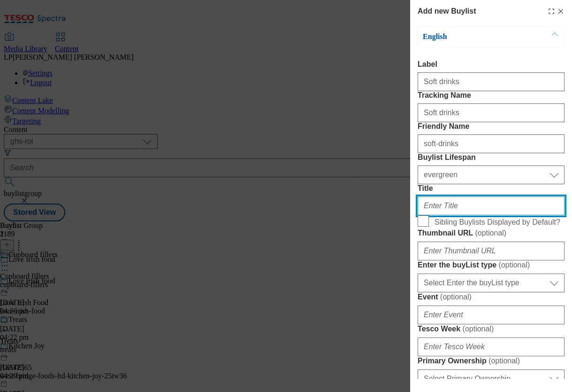
click at [465, 215] on input "Title" at bounding box center [491, 205] width 147 height 19
paste input "Soft drinks"
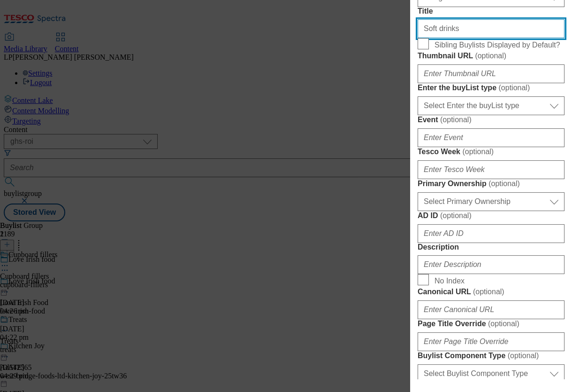
scroll to position [267, 0]
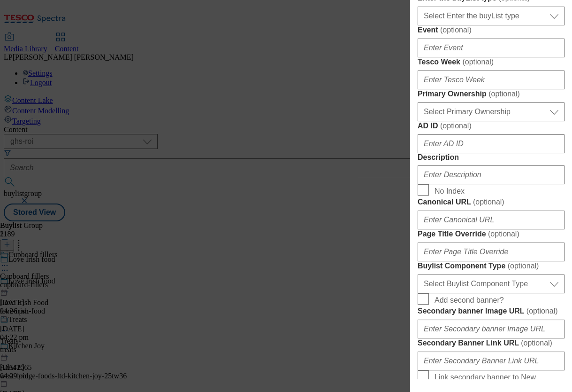
type input "Soft drinks"
checkbox input "true"
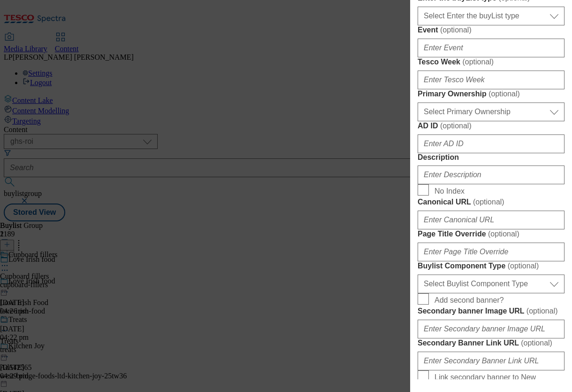
paste input "https://digitalcontent.api.tesco.com/v2/media/ghs-roi/ee1e7c3e-2591-4d51-91ba-8…"
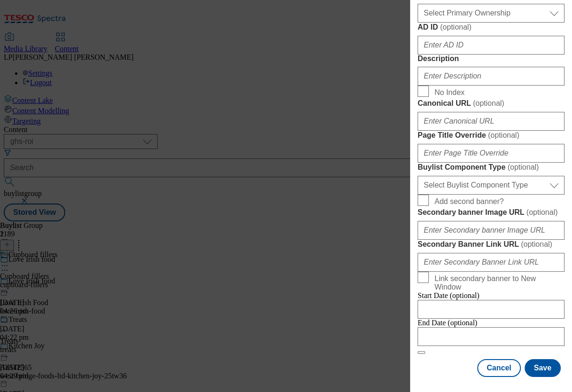
scroll to position [428, 0]
type input "https://digitalcontent.api.tesco.com/v2/media/ghs-roi/ee1e7c3e-2591-4d51-91ba-8…"
click at [457, 85] on input "Description" at bounding box center [491, 76] width 147 height 19
paste input "Explore treats, cake, chocolate and savoury treats from Irish food brands inclu…"
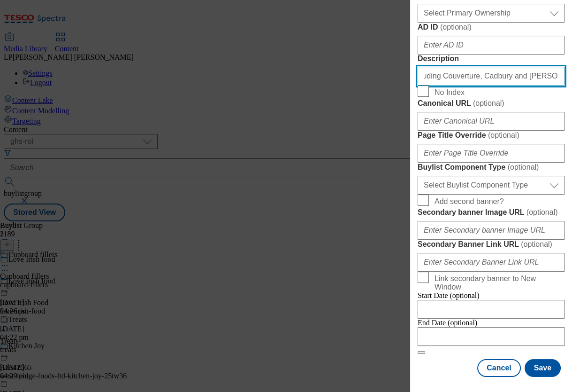
scroll to position [641, 0]
type input "Explore treats, cake, chocolate and savoury treats from Irish food brands inclu…"
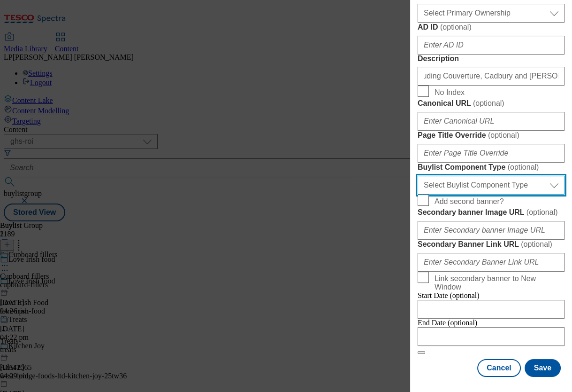
click at [473, 176] on select "Select Buylist Component Type Banner Competition Header Meal" at bounding box center [491, 185] width 147 height 19
select select "Banner"
click at [418, 176] on select "Select Buylist Component Type Banner Competition Header Meal" at bounding box center [491, 185] width 147 height 19
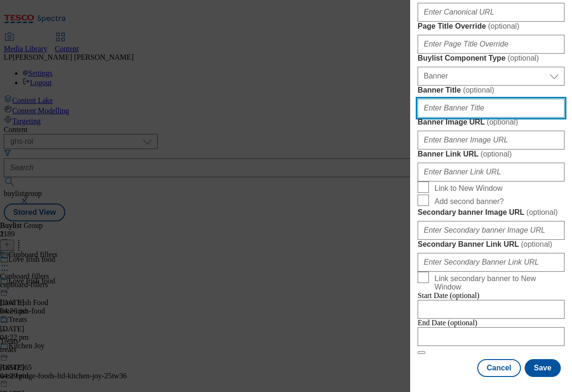
click at [455, 117] on input "Banner Title ( optional )" at bounding box center [491, 108] width 147 height 19
click at [428, 127] on label "Banner Image URL ( optional )" at bounding box center [491, 121] width 147 height 9
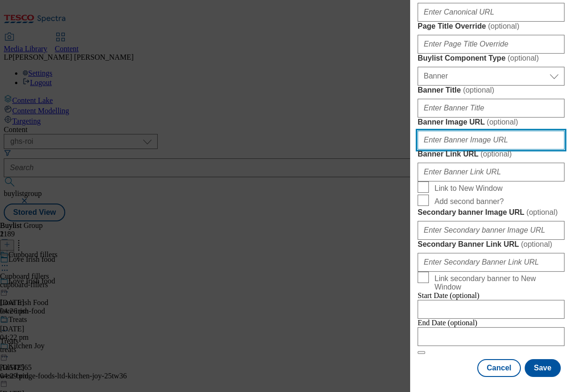
click at [428, 149] on input "Banner Image URL ( optional )" at bounding box center [491, 140] width 147 height 19
click at [478, 149] on input "Banner Image URL ( optional )" at bounding box center [491, 140] width 147 height 19
paste input "https://digitalcontent.api.tesco.com/v2/media/ghs-roi/93c18704-87ad-40d0-bd96-3…"
type input "https://digitalcontent.api.tesco.com/v2/media/ghs-roi/93c18704-87ad-40d0-bd96-3…"
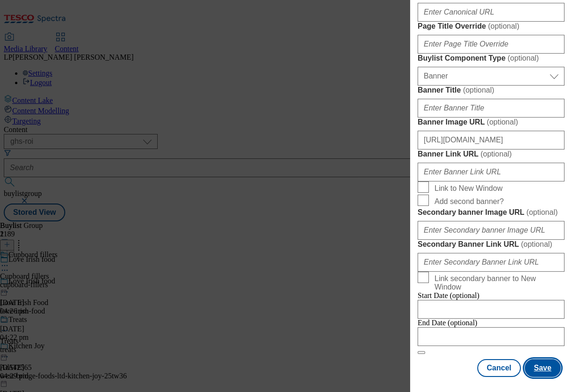
scroll to position [0, 0]
click at [538, 351] on button "Save" at bounding box center [543, 368] width 36 height 18
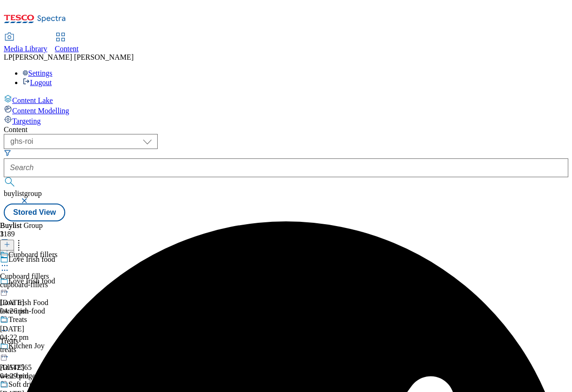
scroll to position [55, 0]
click at [10, 241] on icon at bounding box center [7, 244] width 7 height 7
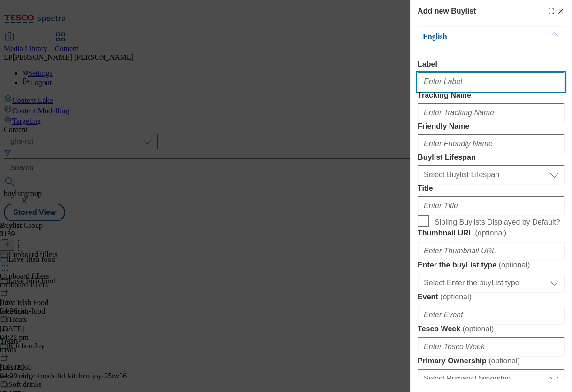
click at [461, 82] on input "Label" at bounding box center [491, 81] width 147 height 19
paste input "Beer, wine and spirits"
drag, startPoint x: 481, startPoint y: 85, endPoint x: 381, endPoint y: 80, distance: 100.6
click at [381, 80] on div "Add new Buylist English Label Beer, wine and spirits Tracking Name Friendly Nam…" at bounding box center [286, 196] width 572 height 392
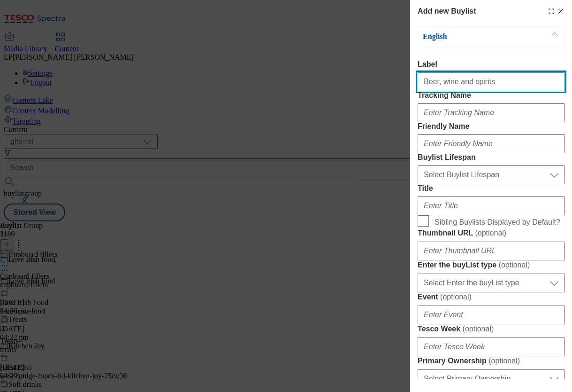
type input "Beer, wine and spirits"
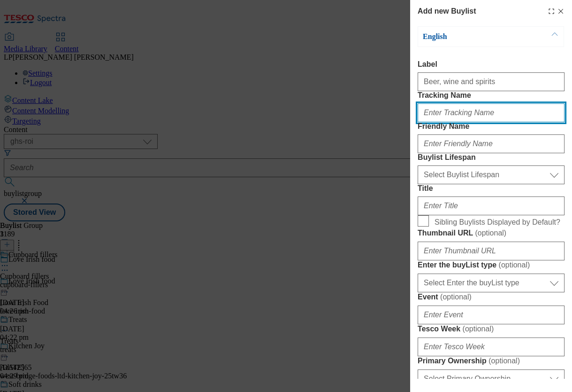
click at [439, 122] on input "Tracking Name" at bounding box center [491, 112] width 147 height 19
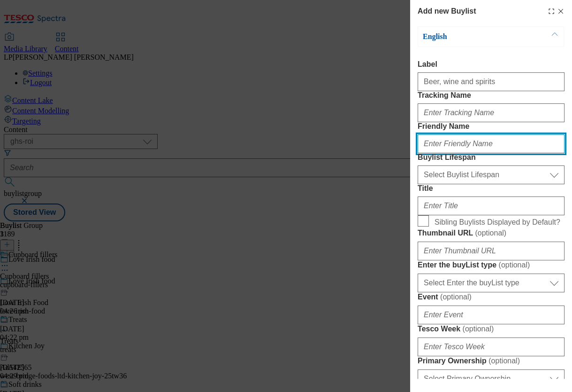
click at [434, 153] on input "Friendly Name" at bounding box center [491, 143] width 147 height 19
paste input "Beer, wine and spirits"
type input "Beer, wine and spirits"
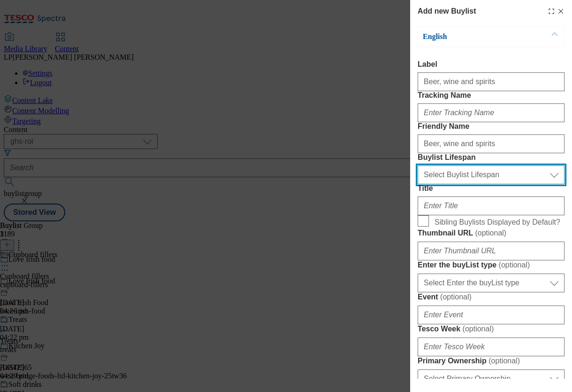
click at [446, 184] on select "Select Buylist Lifespan evergreen seasonal tactical" at bounding box center [491, 174] width 147 height 19
select select "evergreen"
click at [418, 184] on select "Select Buylist Lifespan evergreen seasonal tactical" at bounding box center [491, 174] width 147 height 19
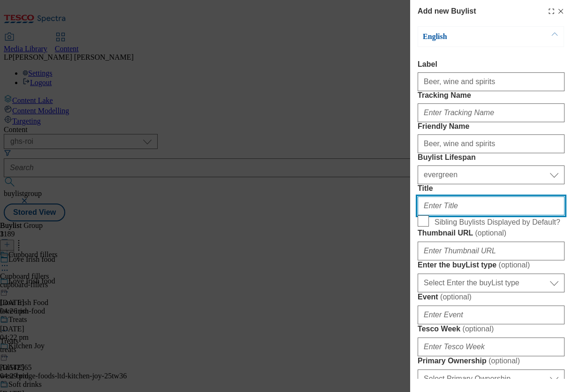
click at [442, 215] on input "Title" at bounding box center [491, 205] width 147 height 19
paste input "Beer, wine and spirits"
type input "Beer, wine and spirits"
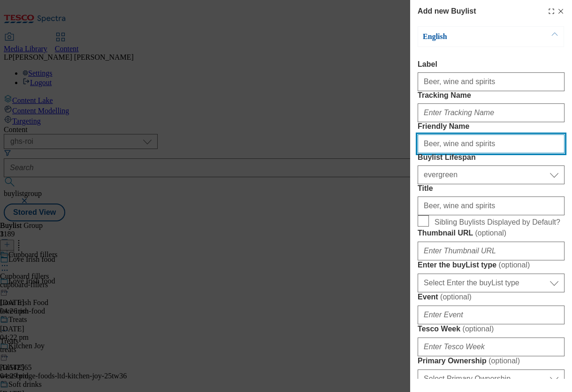
click at [440, 153] on input "Beer, wine and spirits" at bounding box center [491, 143] width 147 height 19
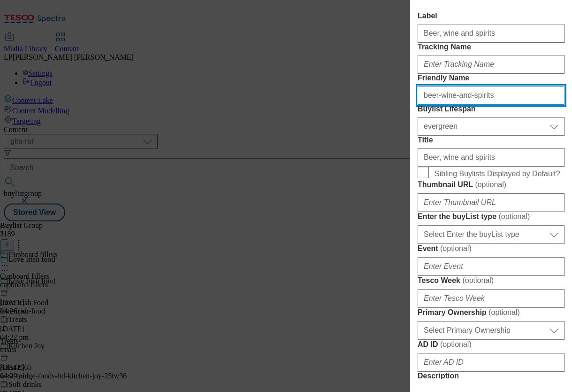
scroll to position [70, 0]
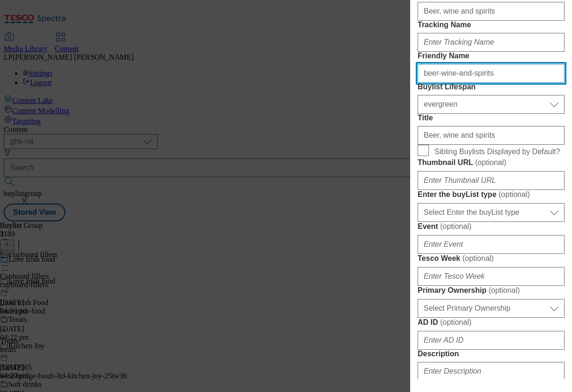
type input "beer-wine-and-spirits"
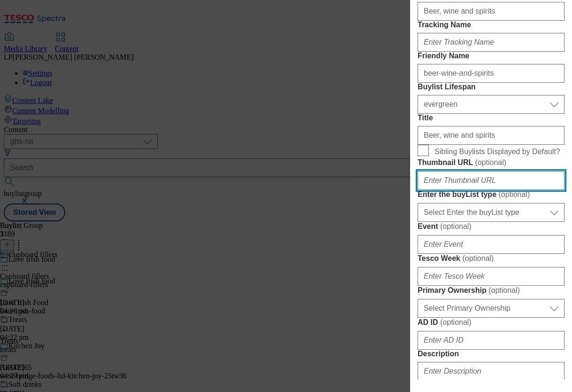
click at [451, 190] on input "Thumbnail URL ( optional )" at bounding box center [491, 180] width 147 height 19
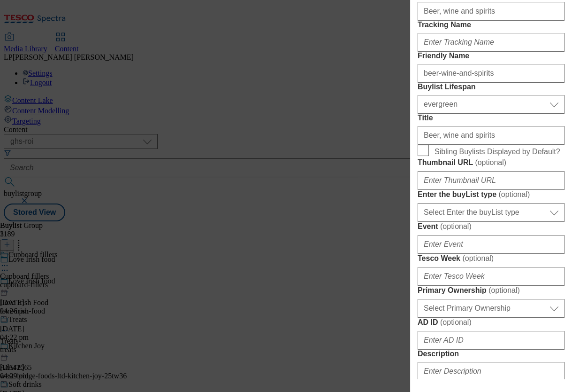
click at [435, 217] on form "Label Beer, wine and spirits Tracking Name Friendly Name beer-wine-and-spirits …" at bounding box center [491, 319] width 147 height 659
click at [429, 156] on input "Sibling Buylists Displayed by Default?" at bounding box center [423, 150] width 11 height 11
checkbox input "true"
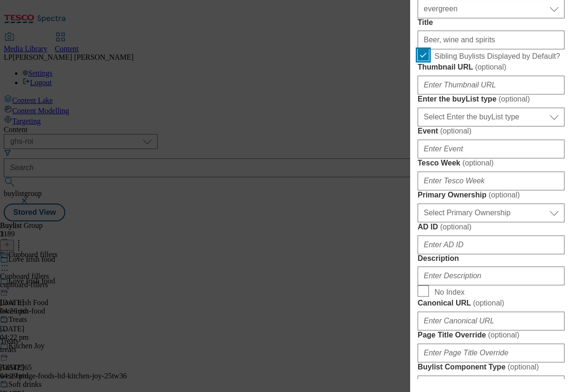
scroll to position [168, 0]
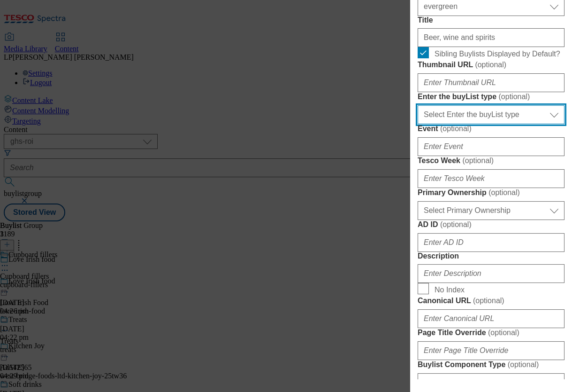
click at [480, 124] on select "Select Enter the buyList type event supplier funded long term >4 weeks supplier…" at bounding box center [491, 114] width 147 height 19
click at [418, 124] on select "Select Enter the buyList type event supplier funded long term >4 weeks supplier…" at bounding box center [491, 114] width 147 height 19
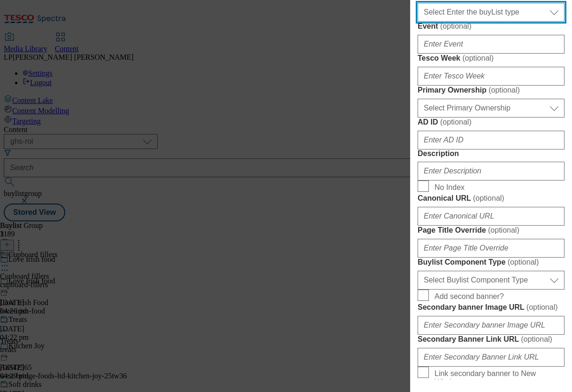
scroll to position [331, 0]
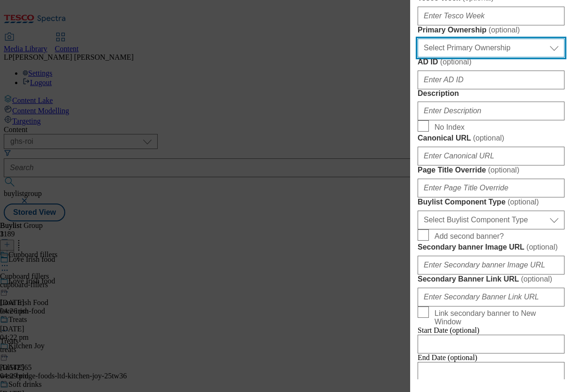
click at [468, 57] on select "Select Primary Ownership tesco dunnhumby" at bounding box center [491, 48] width 147 height 19
click at [418, 57] on select "Select Primary Ownership tesco dunnhumby" at bounding box center [491, 48] width 147 height 19
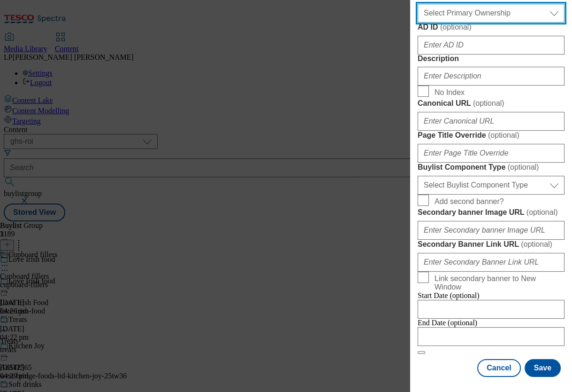
scroll to position [399, 0]
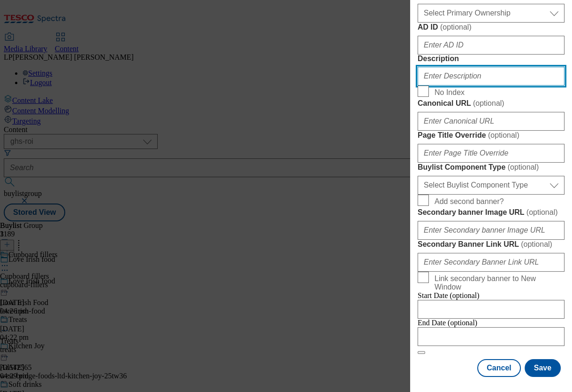
click at [461, 85] on input "Description" at bounding box center [491, 76] width 147 height 19
click at [465, 85] on input "Description" at bounding box center [491, 76] width 147 height 19
paste input "Sip and savour beer, wine and spirits from top Irish brands including Legacy Ci…"
type input "Sip and savour beer, wine and spirits from top Irish brands including Legacy Ci…"
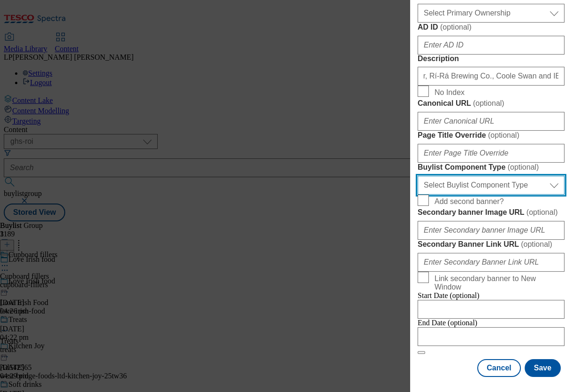
click at [455, 194] on select "Select Buylist Component Type Banner Competition Header Meal" at bounding box center [491, 185] width 147 height 19
select select "Banner"
click at [418, 194] on select "Select Buylist Component Type Banner Competition Header Meal" at bounding box center [491, 185] width 147 height 19
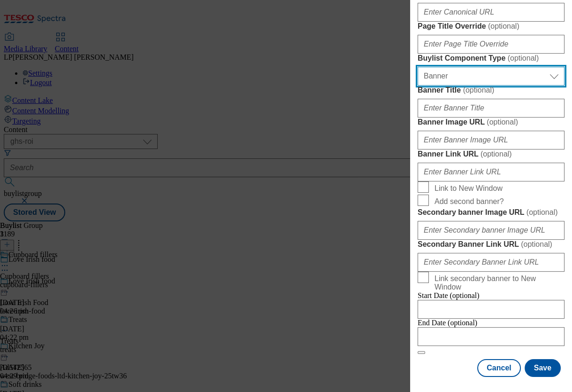
scroll to position [694, 0]
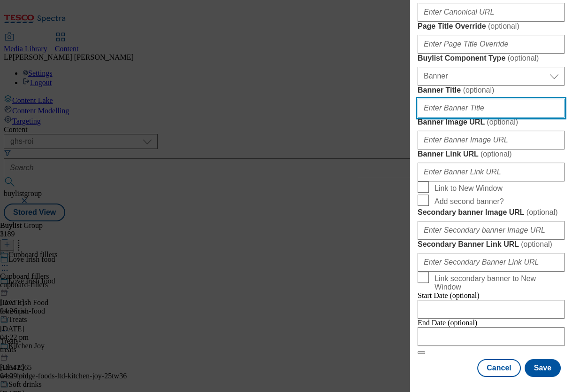
click at [449, 117] on input "Banner Title ( optional )" at bounding box center [491, 108] width 147 height 19
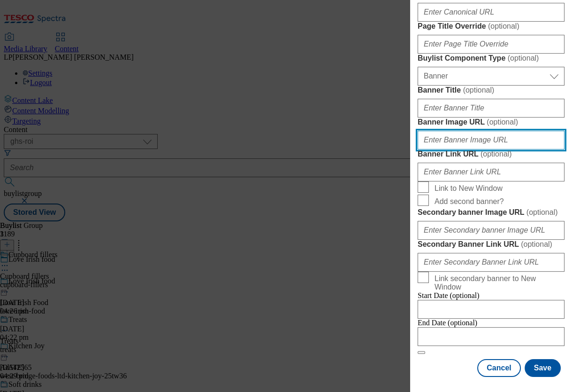
click at [434, 149] on input "Banner Image URL ( optional )" at bounding box center [491, 140] width 147 height 19
paste input "https://digitalcontent.api.tesco.com/v2/media/ghs-roi/93c18704-87ad-40d0-bd96-3…"
type input "https://digitalcontent.api.tesco.com/v2/media/ghs-roi/93c18704-87ad-40d0-bd96-3…"
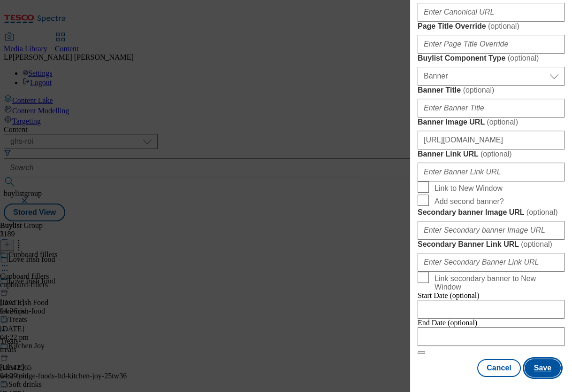
click at [534, 351] on button "Save" at bounding box center [543, 368] width 36 height 18
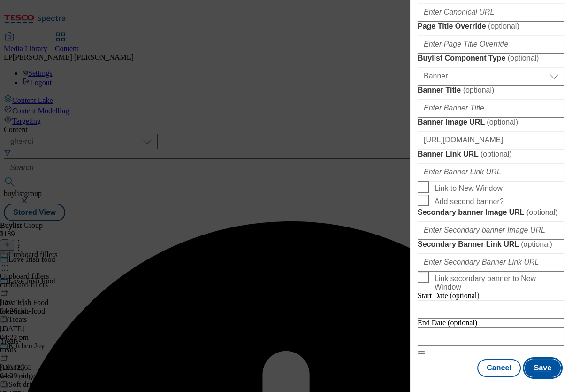
scroll to position [0, 0]
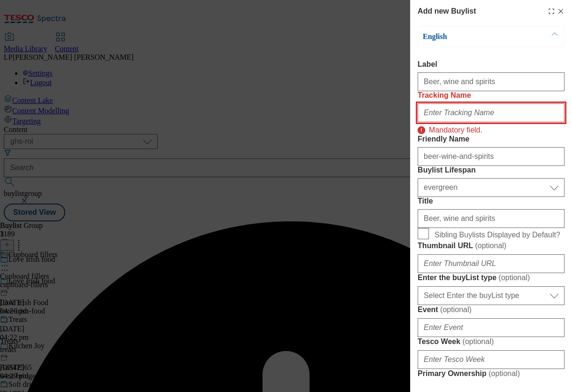
click at [446, 122] on input "Tracking Name" at bounding box center [491, 112] width 147 height 19
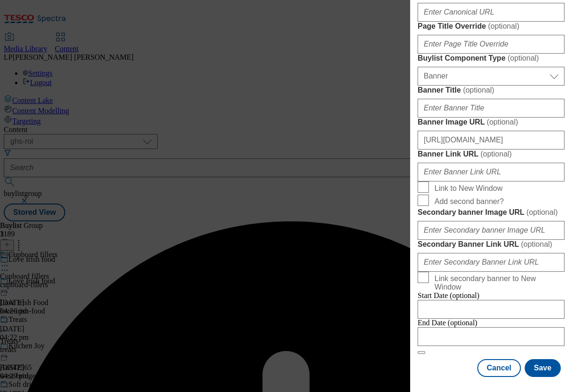
scroll to position [883, 0]
type input "."
click at [541, 351] on button "Save" at bounding box center [543, 368] width 36 height 18
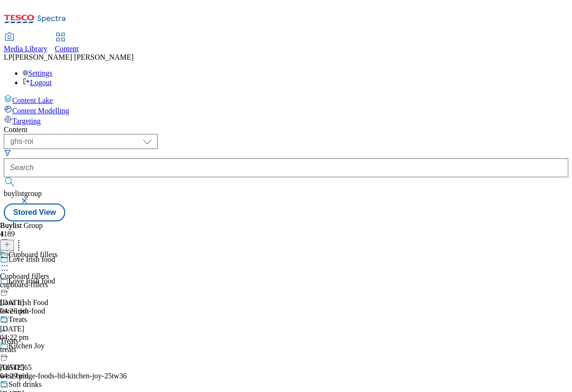
scroll to position [55, 0]
click at [10, 241] on icon at bounding box center [7, 244] width 7 height 7
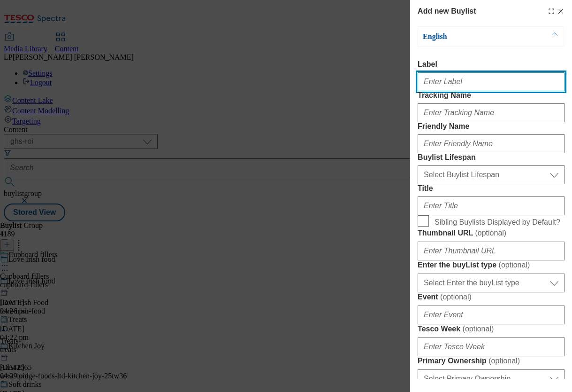
click at [442, 81] on input "Label" at bounding box center [491, 81] width 147 height 19
paste input "Fruit"
type input "Fruit"
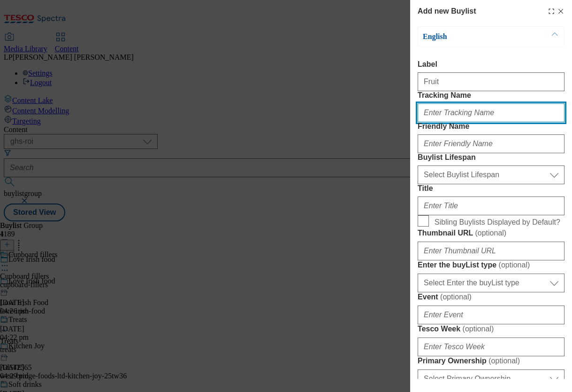
click at [433, 122] on input "Tracking Name" at bounding box center [491, 112] width 147 height 19
type input "."
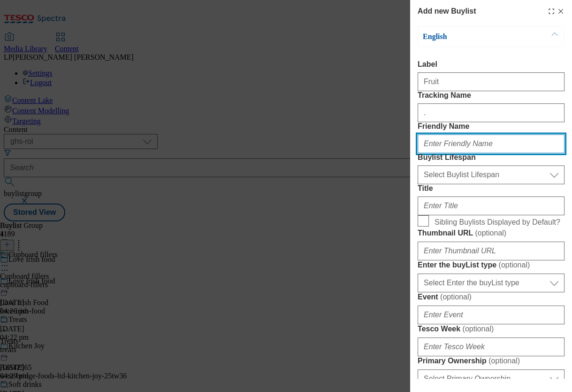
click at [432, 153] on input "Friendly Name" at bounding box center [491, 143] width 147 height 19
paste input "Fruit"
drag, startPoint x: 453, startPoint y: 178, endPoint x: 402, endPoint y: 177, distance: 51.2
click at [402, 177] on div "Add new Buylist English Label Fruit Tracking Name . Friendly Name Fruit Buylist…" at bounding box center [286, 196] width 572 height 392
type input "Fruit"
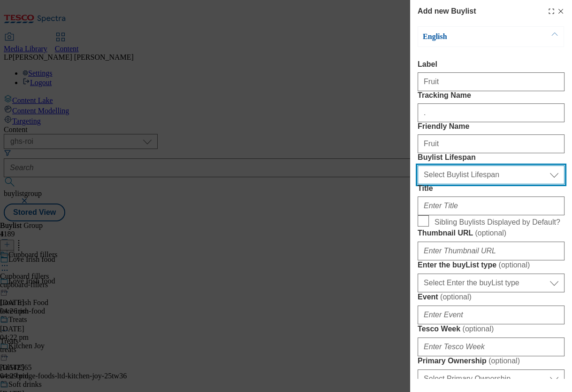
click at [433, 184] on select "Select Buylist Lifespan evergreen seasonal tactical" at bounding box center [491, 174] width 147 height 19
select select "evergreen"
click at [418, 184] on select "Select Buylist Lifespan evergreen seasonal tactical" at bounding box center [491, 174] width 147 height 19
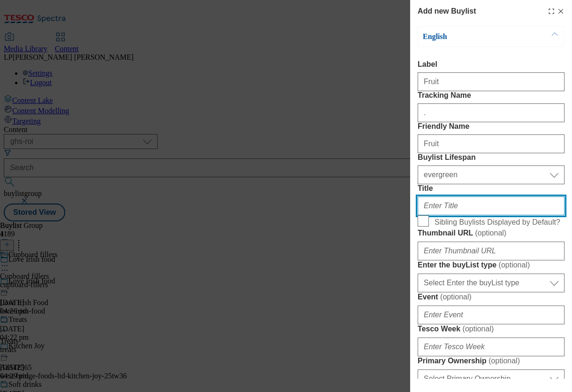
click at [431, 215] on input "Title" at bounding box center [491, 205] width 147 height 19
paste input "Fruit"
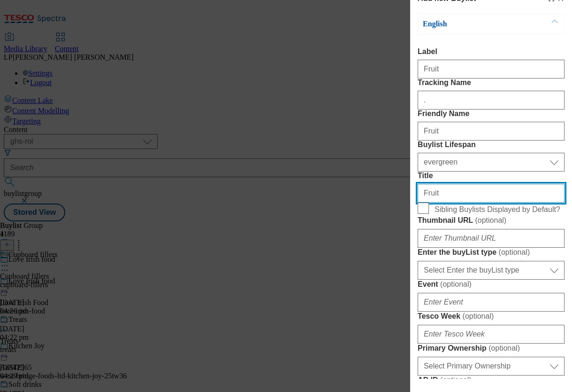
scroll to position [80, 0]
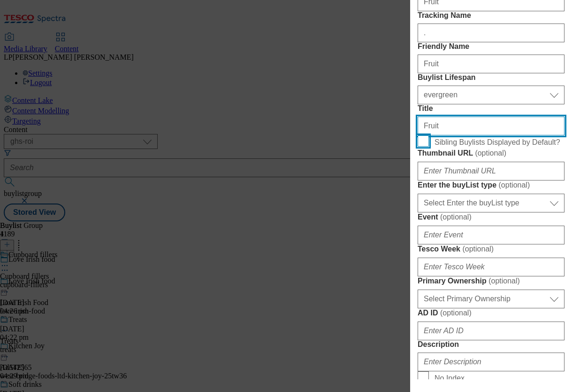
type input "Fruit"
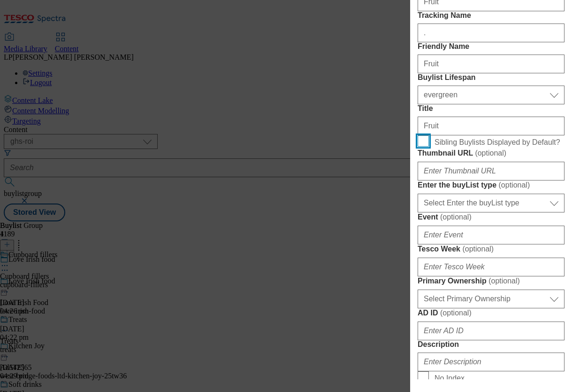
click at [425, 147] on input "Sibling Buylists Displayed by Default?" at bounding box center [423, 140] width 11 height 11
checkbox input "false"
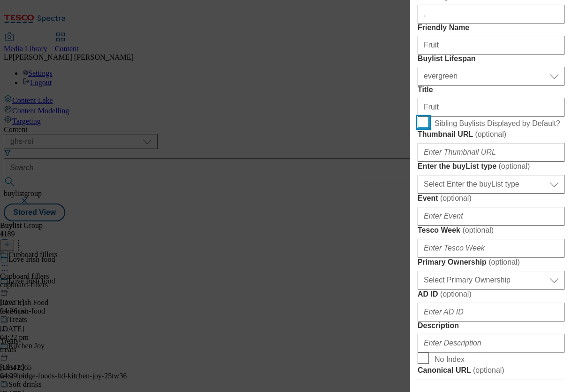
scroll to position [100, 0]
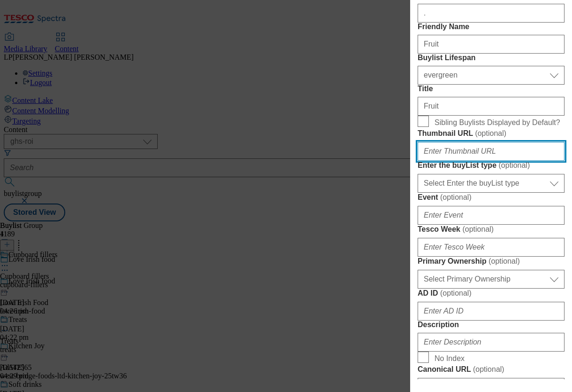
click at [454, 161] on input "Thumbnail URL ( optional )" at bounding box center [491, 151] width 147 height 19
click at [450, 161] on input "Thumbnail URL ( optional )" at bounding box center [491, 151] width 147 height 19
paste input "https://digitalcontent.api.tesco.com/v2/media/ghs-roi/331c2dee-3927-4f51-be63-e…"
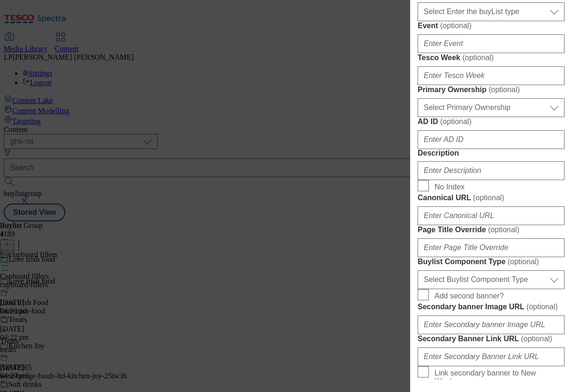
scroll to position [325, 0]
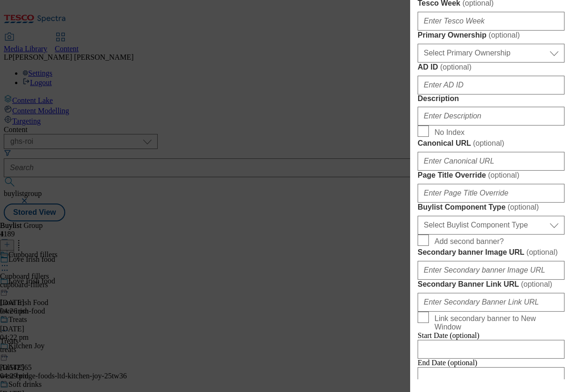
type input "https://digitalcontent.api.tesco.com/v2/media/ghs-roi/331c2dee-3927-4f51-be63-e…"
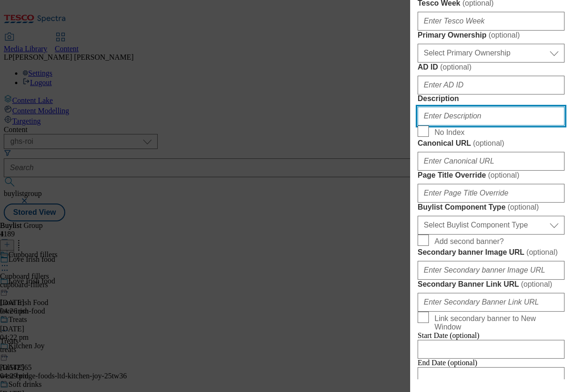
click at [428, 125] on input "Description" at bounding box center [491, 116] width 147 height 19
click at [459, 125] on input "Description" at bounding box center [491, 116] width 147 height 19
paste input "Get your 5-a-day with fresh fruit from top Irish brands, including Keelings Far…"
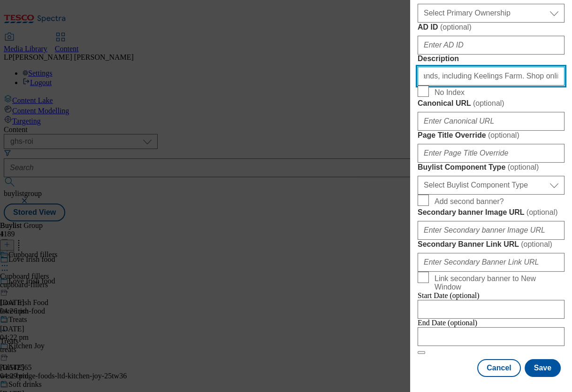
scroll to position [608, 0]
type input "Get your 5-a-day with fresh fruit from top Irish brands, including Keelings Far…"
click at [478, 204] on form "Label Fruit Tracking Name . Friendly Name Fruit Buylist Lifespan Select Buylist…" at bounding box center [491, 24] width 147 height 659
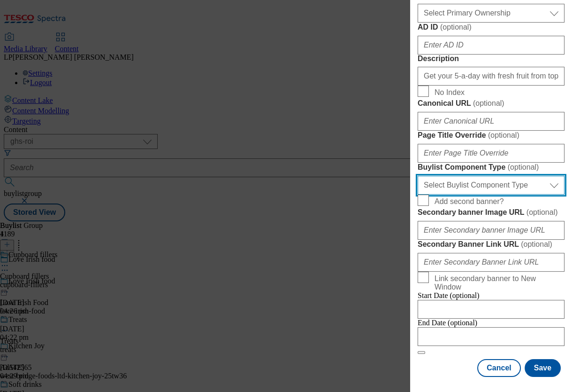
click at [479, 192] on select "Select Buylist Component Type Banner Competition Header Meal" at bounding box center [491, 185] width 147 height 19
select select "Banner"
click at [418, 178] on select "Select Buylist Component Type Banner Competition Header Meal" at bounding box center [491, 185] width 147 height 19
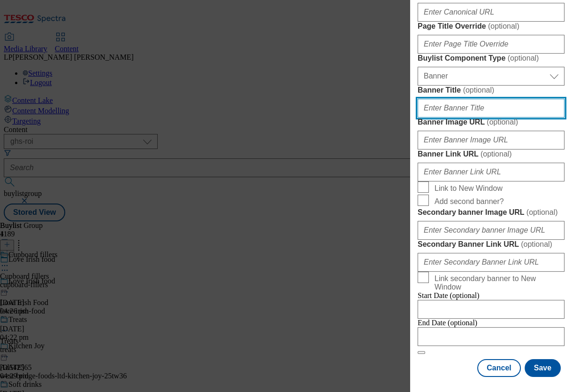
click at [464, 117] on input "Banner Title ( optional )" at bounding box center [491, 108] width 147 height 19
click at [417, 277] on div "Add new Buylist English Label Fruit Tracking Name . Friendly Name Fruit Buylist…" at bounding box center [491, 189] width 162 height 379
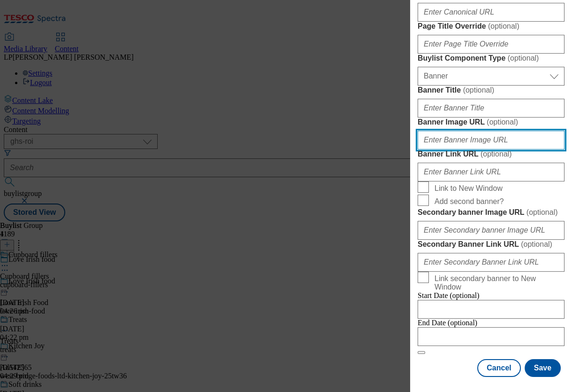
click at [426, 149] on input "Banner Image URL ( optional )" at bounding box center [491, 140] width 147 height 19
paste input "https://digitalcontent.api.tesco.com/v2/media/ghs-roi/93c18704-87ad-40d0-bd96-3…"
type input "https://digitalcontent.api.tesco.com/v2/media/ghs-roi/93c18704-87ad-40d0-bd96-3…"
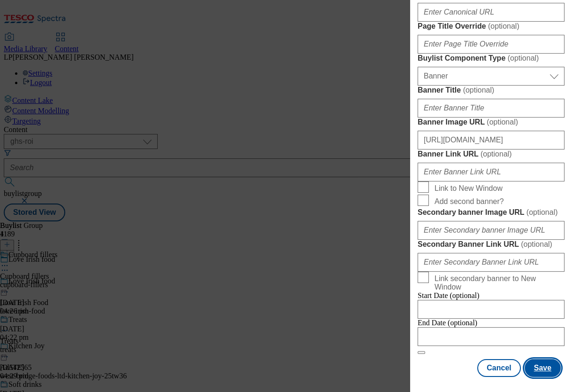
scroll to position [0, 0]
click at [540, 351] on button "Save" at bounding box center [543, 368] width 36 height 18
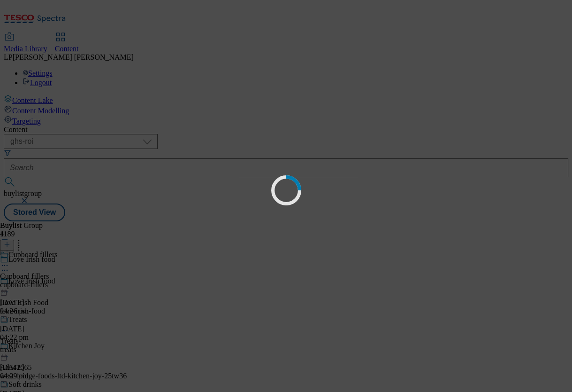
select select "evergreen"
select select "Banner"
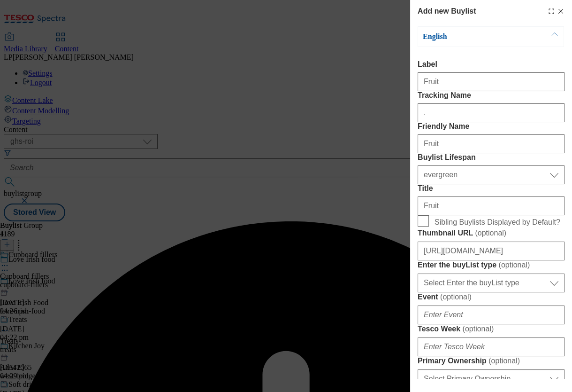
click at [431, 153] on input "Fruit" at bounding box center [491, 143] width 147 height 19
click at [426, 153] on input "Fruit" at bounding box center [491, 143] width 147 height 19
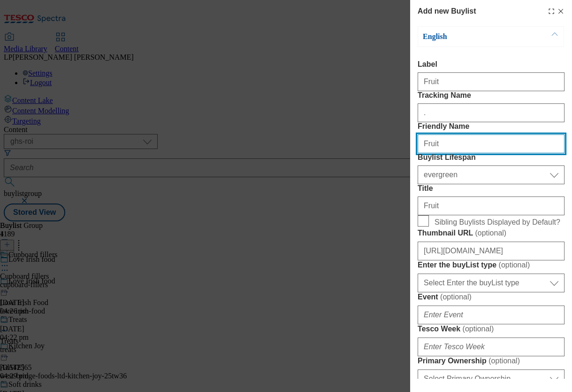
type input "fruit"
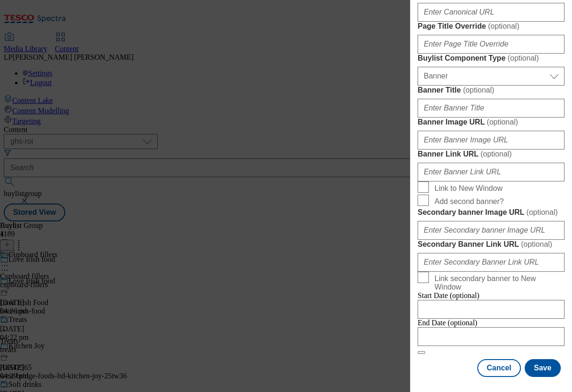
scroll to position [883, 0]
click at [541, 351] on button "Save" at bounding box center [543, 368] width 36 height 18
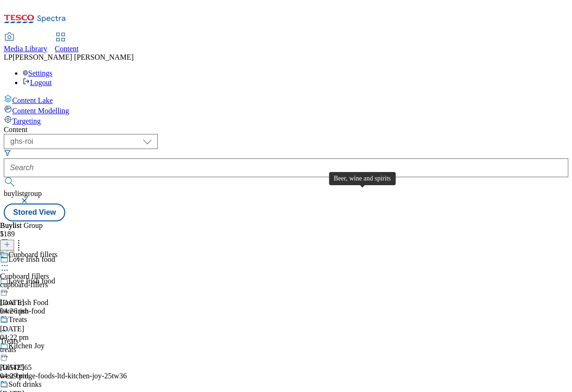
scroll to position [39, 0]
click at [74, 345] on div "treats" at bounding box center [37, 349] width 74 height 8
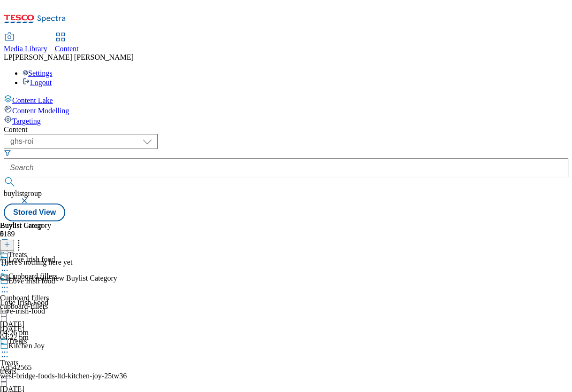
scroll to position [0, 87]
click at [10, 241] on icon at bounding box center [7, 244] width 7 height 7
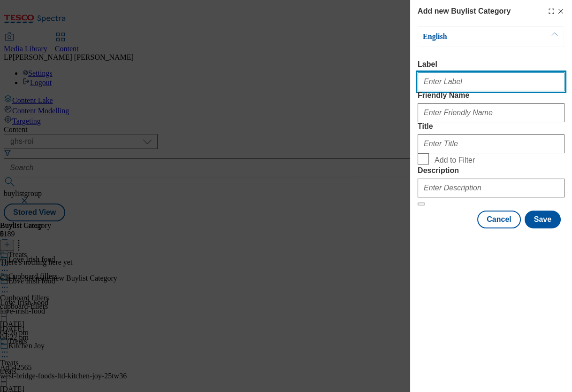
click at [455, 85] on input "Label" at bounding box center [491, 81] width 147 height 19
paste input "Cakes and chocolate"
type input "Cakes and chocolate"
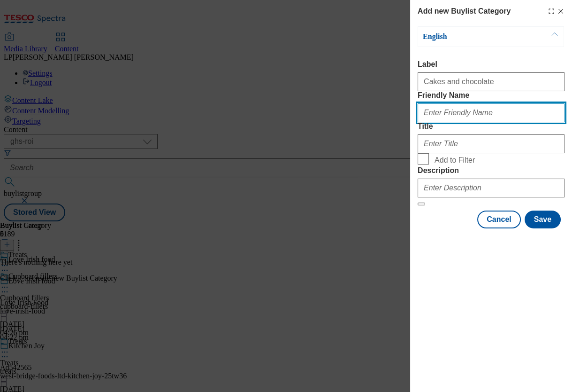
click at [453, 122] on input "Friendly Name" at bounding box center [491, 112] width 147 height 19
paste input "Cakes and chocolate"
type input "Cakes and chocolate"
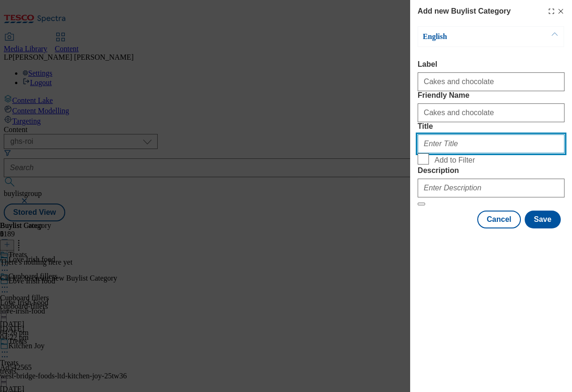
click at [440, 153] on input "Title" at bounding box center [491, 143] width 147 height 19
paste input "Cakes and chocolate"
type input "Cakes and chocolate"
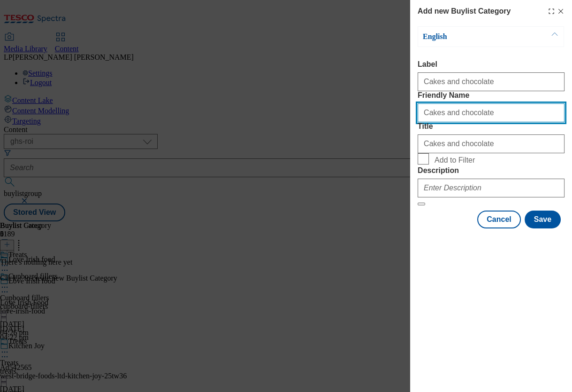
click at [427, 122] on input "Cakes and chocolate" at bounding box center [491, 112] width 147 height 19
type input "cakes-and-chocolate"
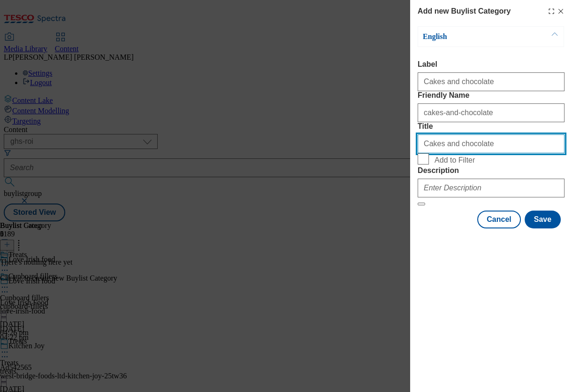
click at [427, 153] on input "Cakes and chocolate" at bounding box center [491, 143] width 147 height 19
click at [428, 164] on input "Add to Filter" at bounding box center [423, 158] width 11 height 11
checkbox input "true"
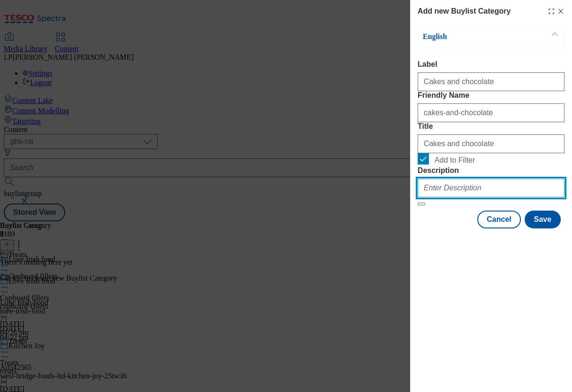
click at [439, 197] on input "Description" at bounding box center [491, 187] width 147 height 19
click at [453, 197] on input "Description" at bounding box center [491, 187] width 147 height 19
paste input "Explore treats, cake, chocolate and savoury treats from Irish food brands inclu…"
type input "Explore treats, cake, chocolate and savoury treats from Irish food brands inclu…"
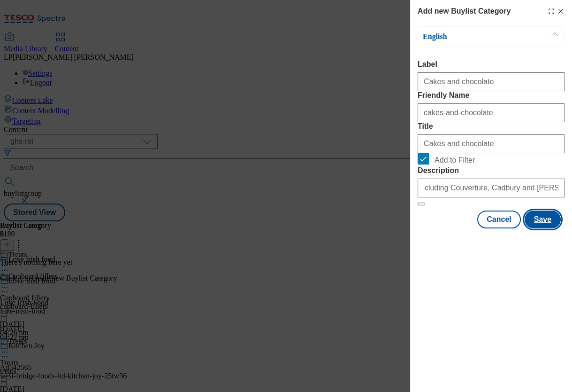
scroll to position [0, 0]
click at [549, 228] on button "Save" at bounding box center [543, 219] width 36 height 18
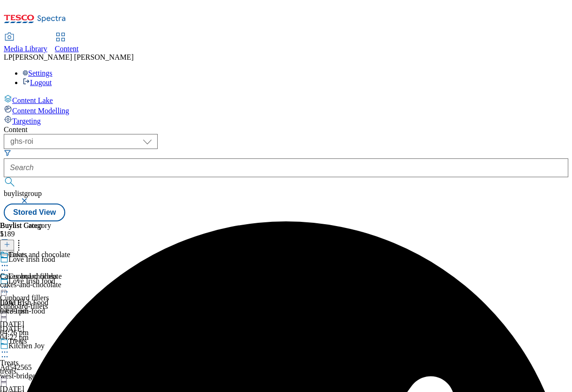
click at [57, 125] on div "Content Lake Content Modelling Targeting" at bounding box center [286, 109] width 565 height 31
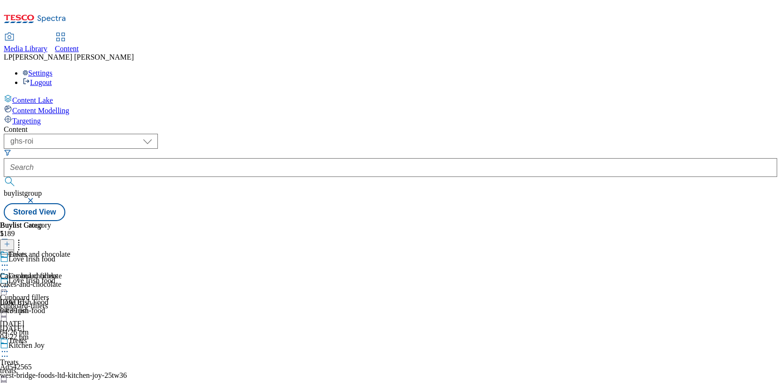
click at [74, 351] on div "treats" at bounding box center [37, 371] width 74 height 8
click at [10, 241] on icon at bounding box center [7, 244] width 7 height 7
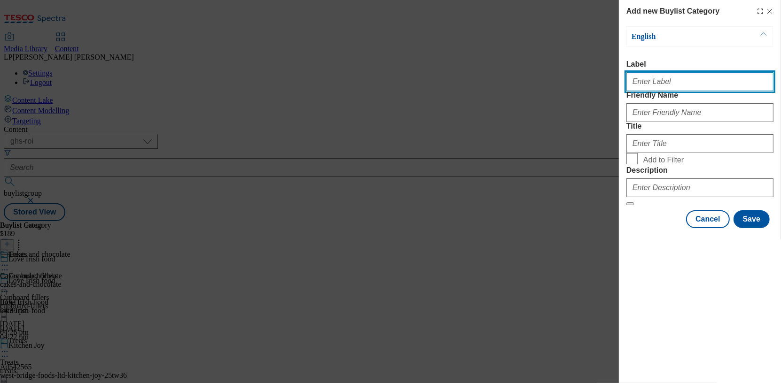
click at [650, 91] on input "Label" at bounding box center [699, 81] width 147 height 19
paste input "Crisps, snacks and nuts"
type input "Crisps, snacks and nuts"
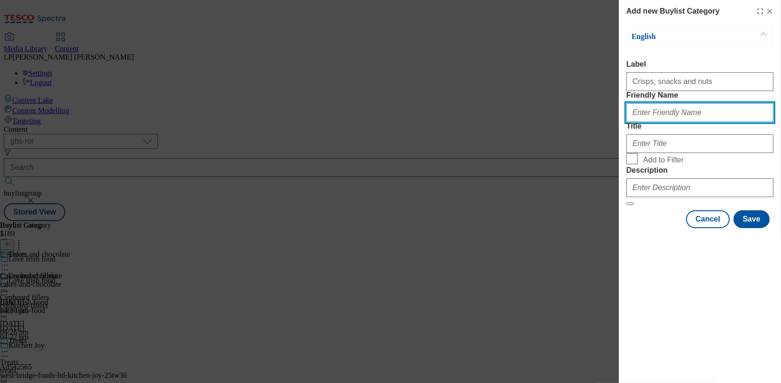
click at [648, 122] on input "Friendly Name" at bounding box center [699, 112] width 147 height 19
paste input "Crisps, snacks and nuts"
type input "Crisps, snacks and nuts"
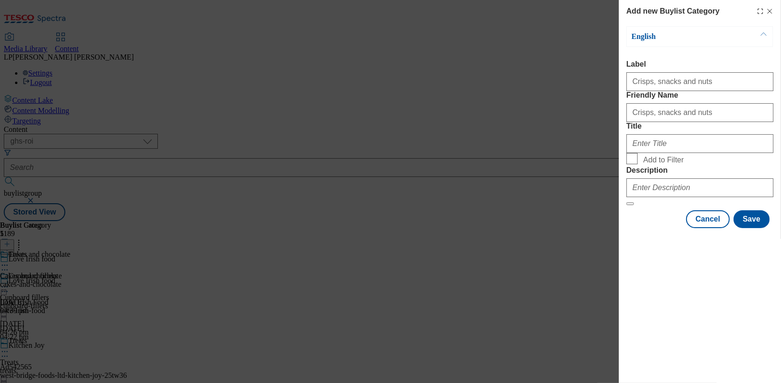
click at [22, 138] on div "Add new Buylist Category English Label Crisps, snacks and nuts Friendly Name Cr…" at bounding box center [390, 191] width 781 height 383
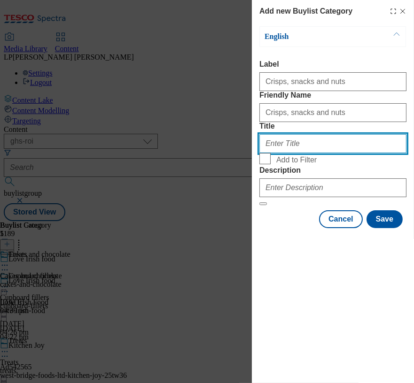
click at [287, 153] on input "Title" at bounding box center [332, 143] width 147 height 19
paste input "Crisps, snacks and nuts"
type input "Crisps, snacks and nuts"
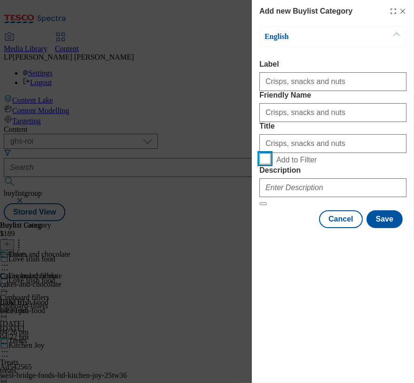
click at [270, 164] on input "Add to Filter" at bounding box center [264, 158] width 11 height 11
checkbox input "true"
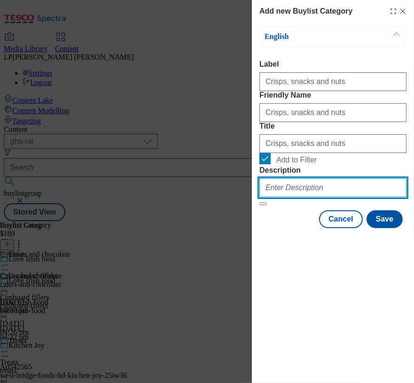
drag, startPoint x: 278, startPoint y: 251, endPoint x: 157, endPoint y: 219, distance: 124.3
click at [278, 197] on input "Description" at bounding box center [332, 187] width 147 height 19
paste input "Explore treats, cake, chocolate and savoury treats from Irish food brands inclu…"
type input "Explore treats, cake, chocolate and savoury treats from Irish food brands inclu…"
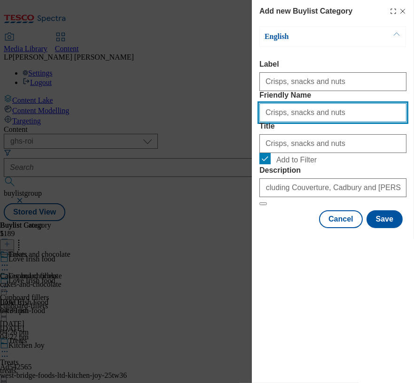
click at [284, 122] on input "Crisps, snacks and nuts" at bounding box center [332, 112] width 147 height 19
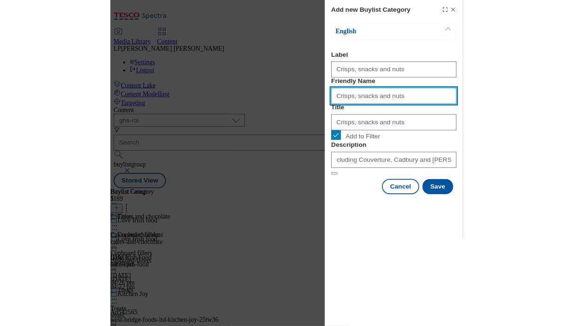
scroll to position [0, 0]
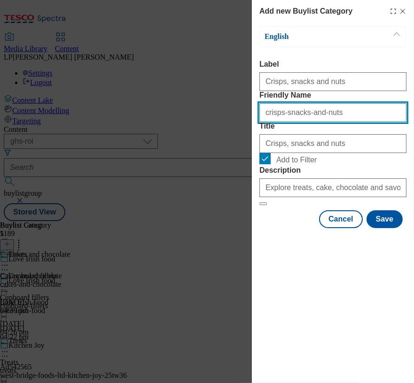
type input "crisps-snacks-and-nuts"
click at [356, 149] on form "Label Crisps, snacks and nuts Friendly Name crisps-snacks-and-nuts Title Crisps…" at bounding box center [332, 133] width 147 height 146
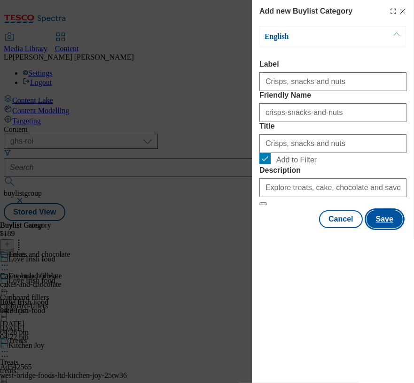
click at [390, 228] on button "Save" at bounding box center [384, 219] width 36 height 18
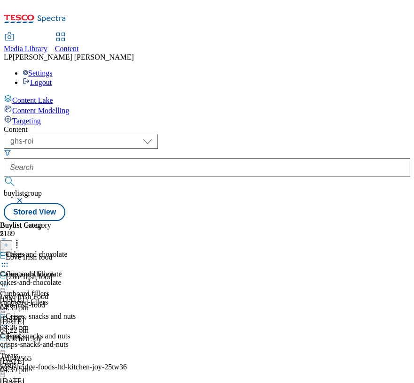
click at [71, 298] on div "cupboard-fillers" at bounding box center [35, 302] width 71 height 8
click at [79, 278] on div "breakfast-and-hot-drinks" at bounding box center [39, 282] width 79 height 8
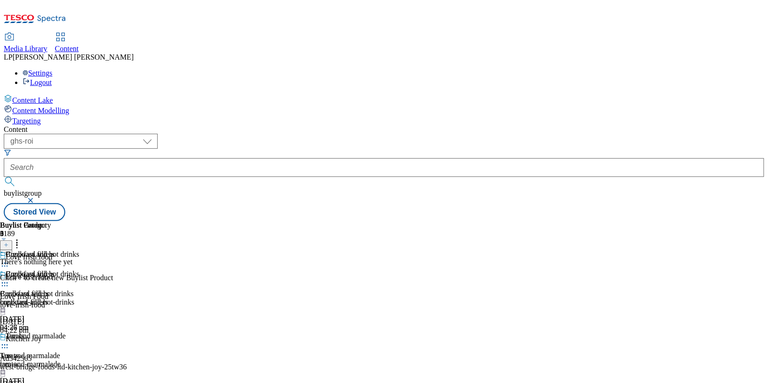
click at [79, 298] on div "breakfast-and-hot-drinks" at bounding box center [39, 302] width 79 height 8
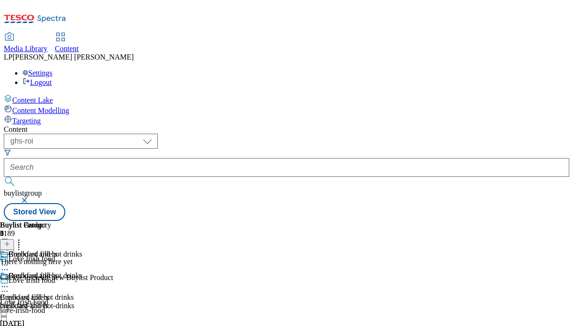
scroll to position [0, 261]
click at [10, 241] on icon at bounding box center [7, 244] width 7 height 7
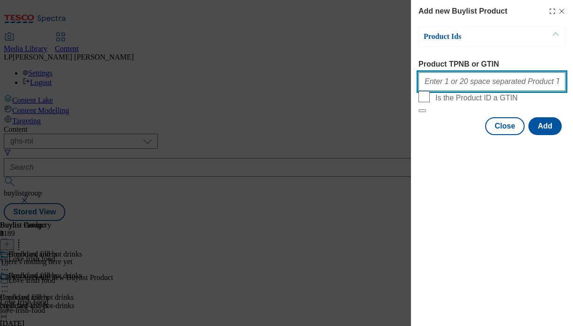
click at [513, 85] on input "Product TPNB or GTIN" at bounding box center [491, 81] width 147 height 19
paste input "62834059 76359709 93883886 93935457 93936018"
type input "62834059 76359709 93883886 93935457 93936018"
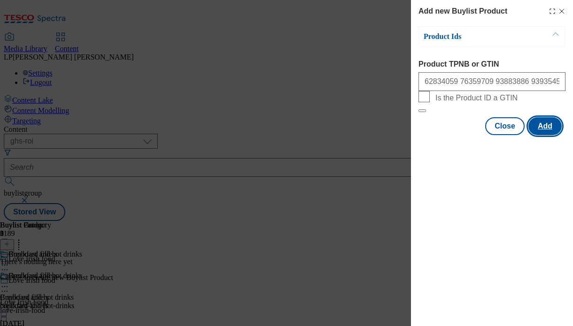
click at [548, 135] on button "Add" at bounding box center [544, 126] width 33 height 18
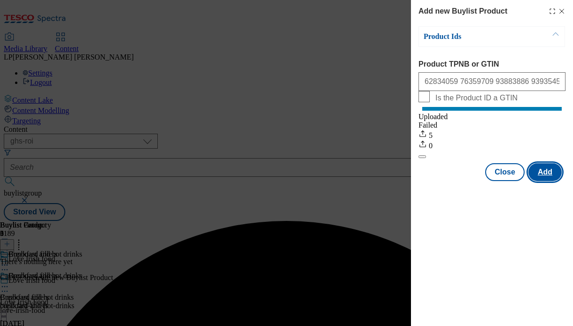
scroll to position [0, 0]
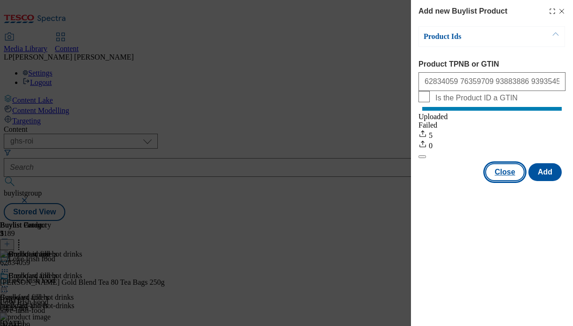
click at [504, 178] on button "Close" at bounding box center [504, 172] width 39 height 18
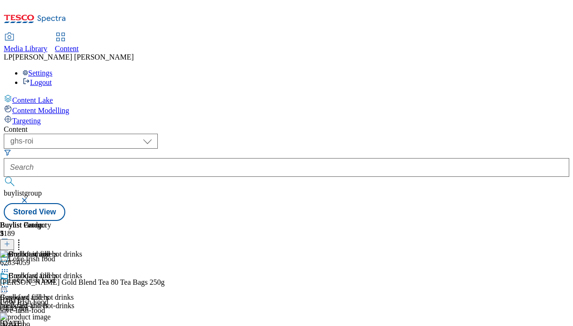
click at [82, 272] on div "Breakfast and hot drinks Breakfast and hot drinks breakfast-and-hot-drinks 7 Oc…" at bounding box center [41, 304] width 82 height 65
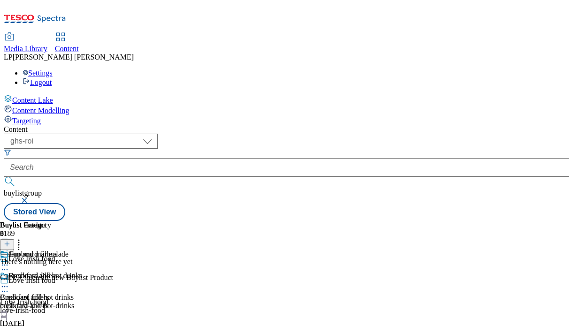
scroll to position [0, 261]
click at [10, 241] on icon at bounding box center [7, 244] width 7 height 7
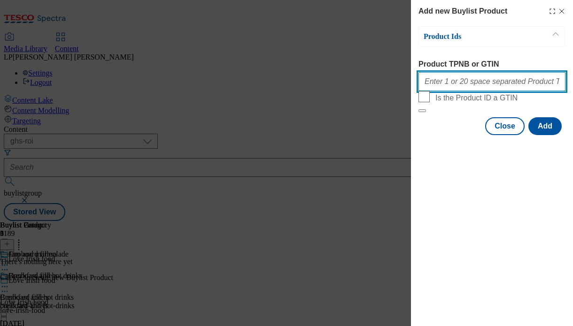
click at [468, 84] on input "Product TPNB or GTIN" at bounding box center [491, 81] width 147 height 19
paste input "89596342 89634082 72292868 65301150 65301340 65301645 86934250"
type input "89596342 89634082 72292868 65301150 65301340 65301645 86934250"
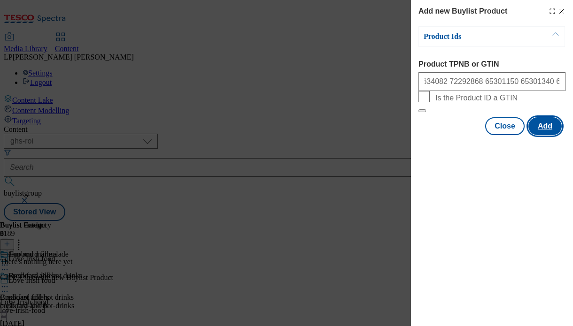
scroll to position [0, 0]
click at [549, 135] on button "Add" at bounding box center [544, 126] width 33 height 18
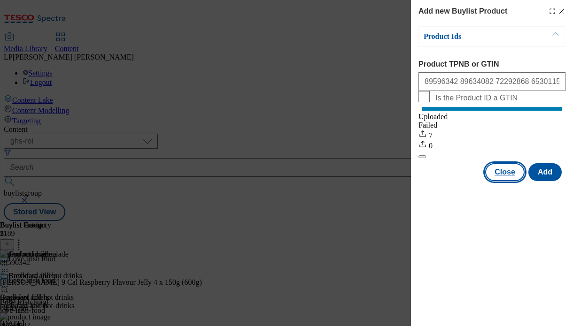
click at [513, 178] on button "Close" at bounding box center [504, 172] width 39 height 18
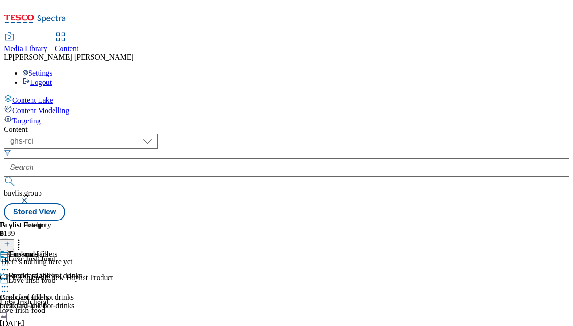
click at [10, 241] on icon at bounding box center [7, 244] width 7 height 7
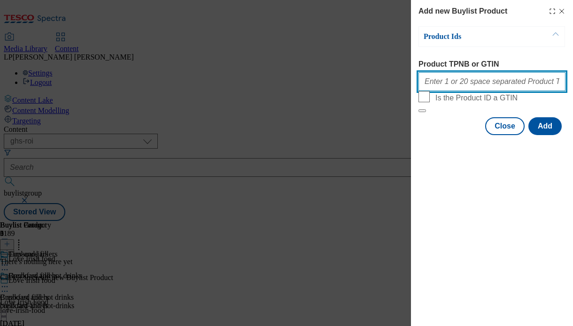
click at [475, 89] on input "Product TPNB or GTIN" at bounding box center [491, 81] width 147 height 19
paste input "93545106 93765836 93816679 93825910 93946951 93947132 93982187 93995644 9403404…"
type input "93545106 93765836 93816679 93825910 93946951 93947132 93982187 93995644 9403404…"
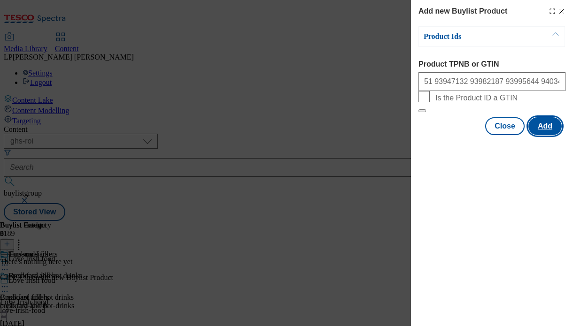
click at [543, 135] on button "Add" at bounding box center [544, 126] width 33 height 18
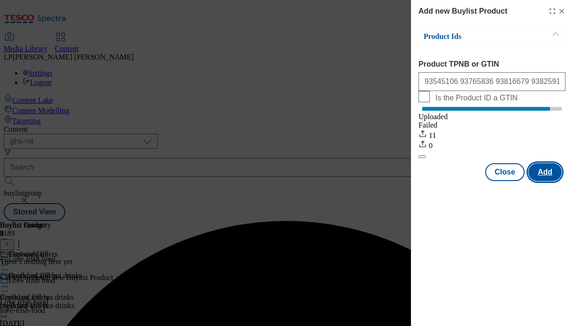
scroll to position [0, 0]
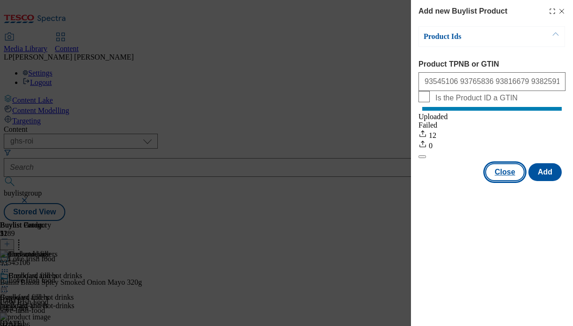
click at [513, 181] on button "Close" at bounding box center [504, 172] width 39 height 18
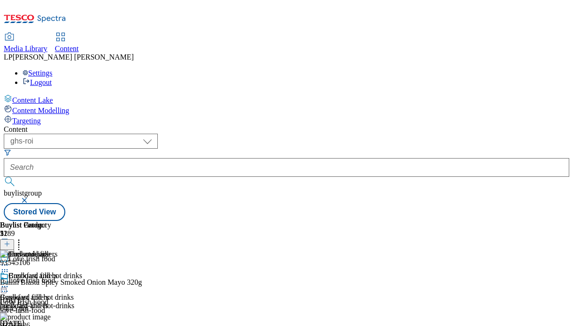
click at [74, 302] on div "cupboard-fillers" at bounding box center [37, 306] width 74 height 8
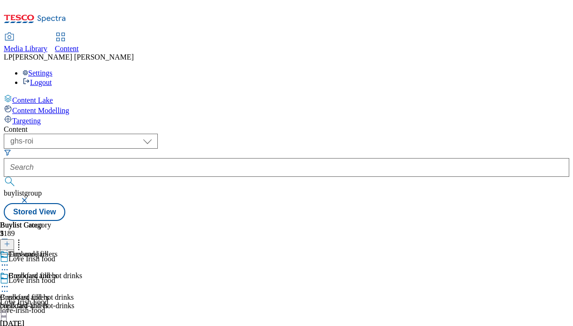
scroll to position [120, 0]
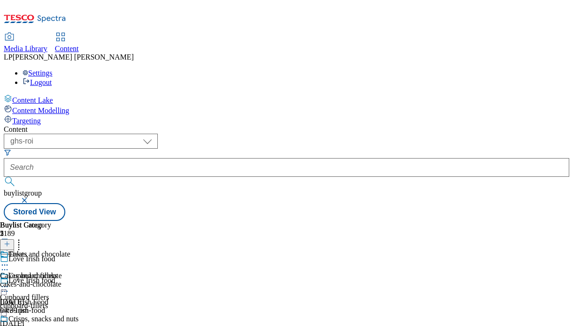
scroll to position [0, 87]
click at [78, 250] on div "Cakes and chocolate Cakes and chocolate cakes-and-chocolate 7 Oct 2025 04:39 pm" at bounding box center [39, 282] width 78 height 65
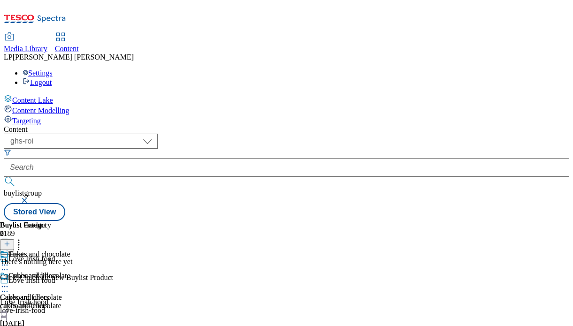
click at [10, 241] on icon at bounding box center [7, 244] width 7 height 7
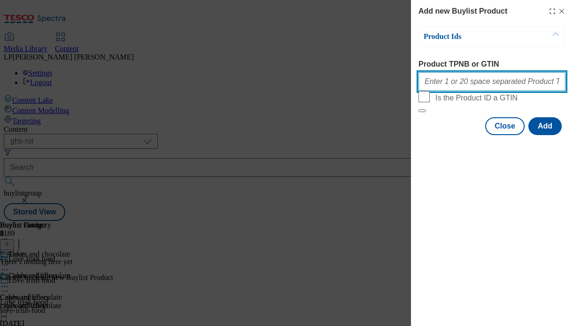
click at [458, 83] on input "Product TPNB or GTIN" at bounding box center [491, 81] width 147 height 19
paste input "89432234 89436028 89438556 89474915 81133687 81133727 89628556 92338388 9238273…"
type input "89432234 89436028 89438556 89474915 81133687 81133727 89628556 92338388 9238273…"
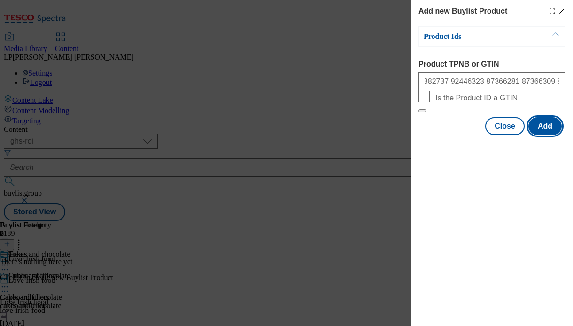
click at [548, 135] on button "Add" at bounding box center [544, 126] width 33 height 18
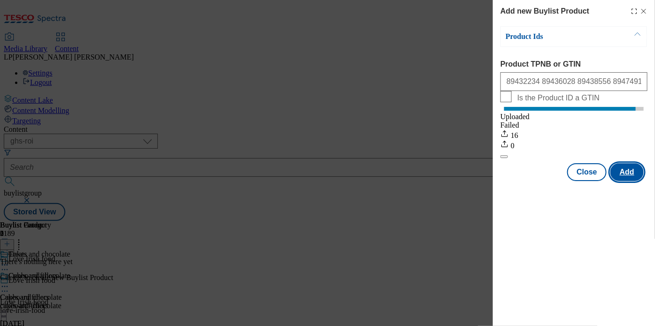
scroll to position [0, 0]
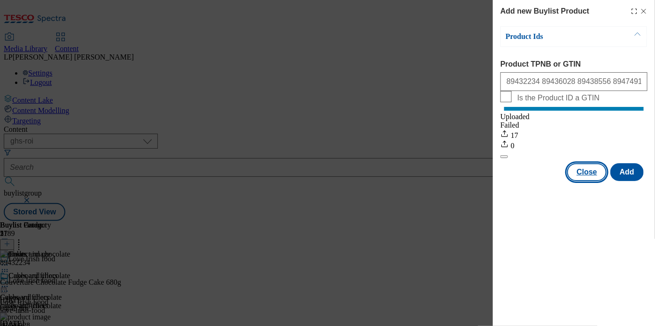
click at [590, 181] on button "Close" at bounding box center [586, 172] width 39 height 18
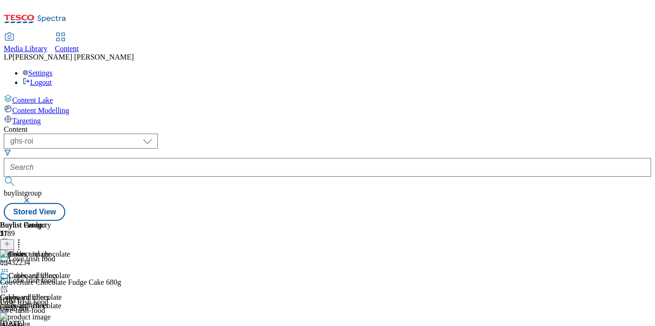
click at [78, 302] on div "cakes-and-chocolate" at bounding box center [39, 306] width 78 height 8
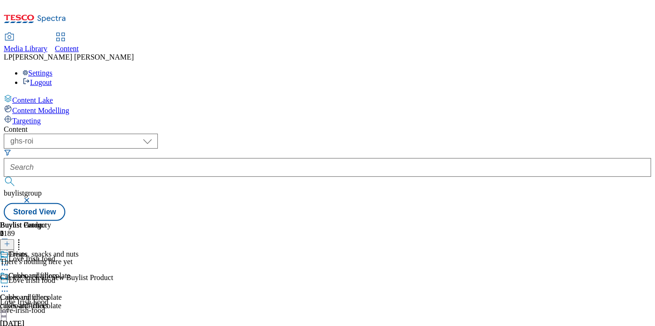
scroll to position [153, 0]
click at [113, 221] on header "Buylist Product 0" at bounding box center [56, 235] width 113 height 29
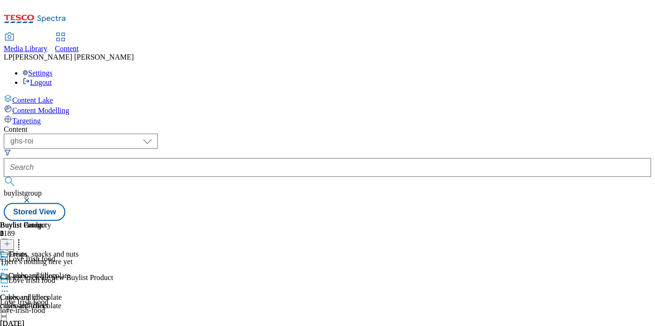
click at [7, 242] on line at bounding box center [7, 244] width 0 height 5
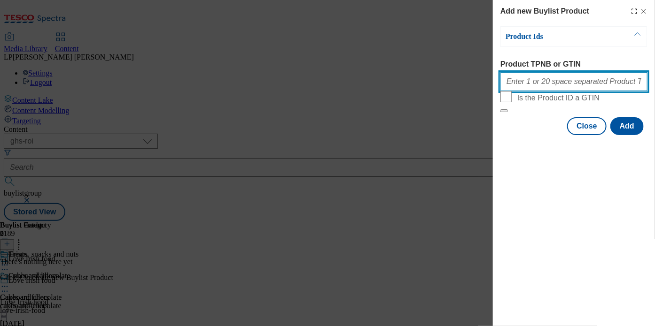
click at [534, 88] on input "Product TPNB or GTIN" at bounding box center [573, 81] width 147 height 19
paste input "89599013 89633434 92006500 92196566 93986995"
type input "89599013 89633434 92006500 92196566 93986995"
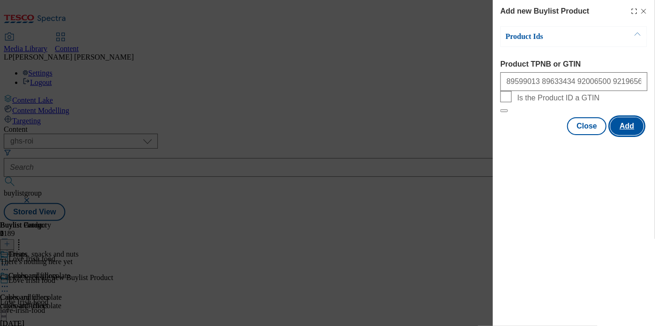
click at [630, 135] on button "Add" at bounding box center [626, 126] width 33 height 18
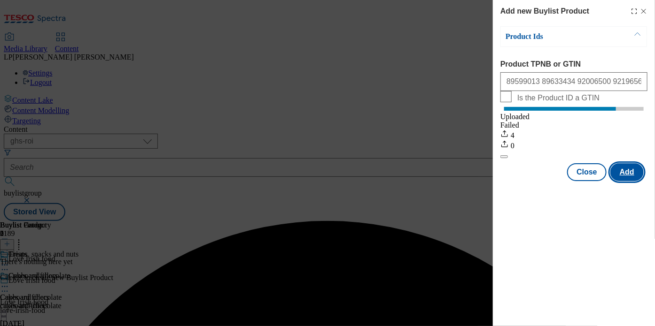
scroll to position [0, 0]
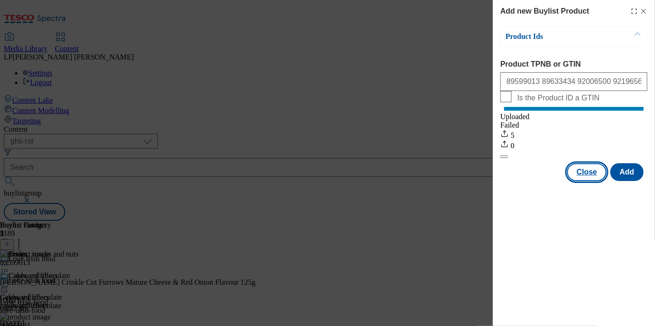
click at [582, 181] on button "Close" at bounding box center [586, 172] width 39 height 18
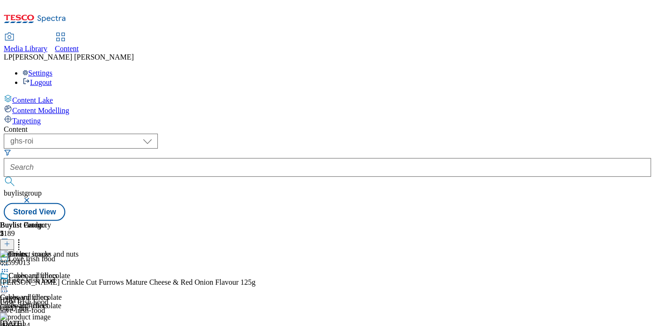
scroll to position [85, 0]
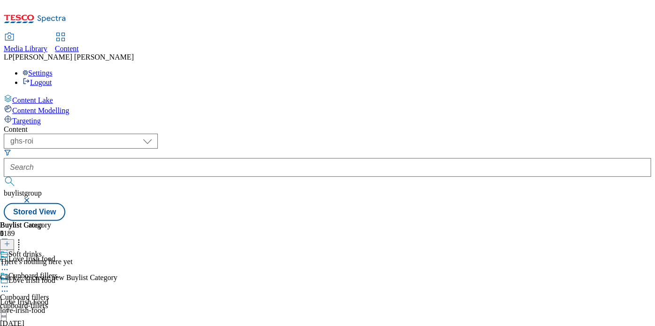
click at [14, 240] on button at bounding box center [7, 245] width 14 height 11
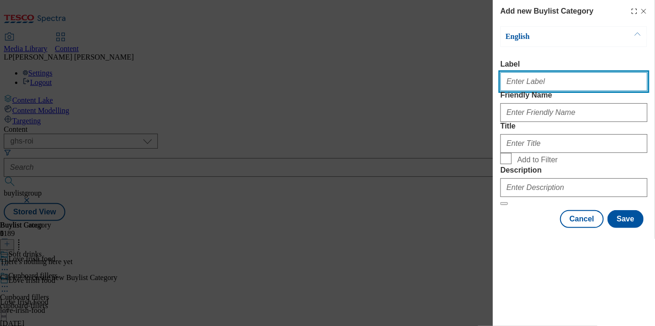
click at [544, 84] on input "Label" at bounding box center [573, 81] width 147 height 19
type input "Soft drinks"
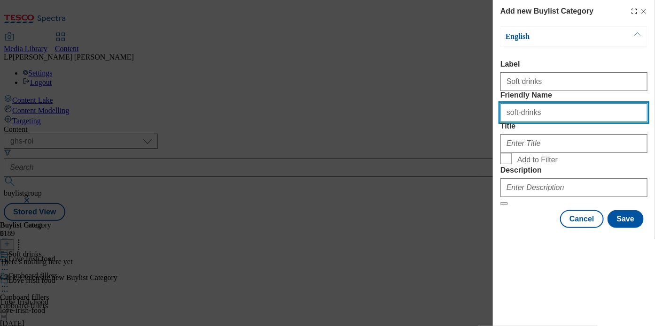
type input "soft-drinks"
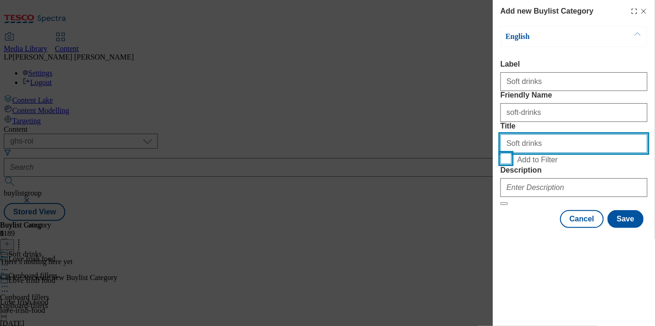
type input "Soft drinks"
click at [509, 164] on input "Add to Filter" at bounding box center [505, 158] width 11 height 11
checkbox input "true"
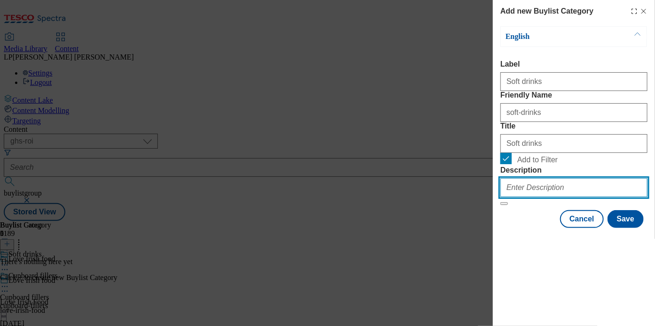
click at [523, 197] on input "Description" at bounding box center [573, 187] width 147 height 19
paste input "Discover soft drinks from much-loved Irish brands including Ballogowan. Shop on…"
drag, startPoint x: 588, startPoint y: 246, endPoint x: 444, endPoint y: 246, distance: 143.7
click at [444, 246] on div "Add new Buylist Category English Label Soft drinks Friendly Name soft-drinks Ti…" at bounding box center [327, 163] width 655 height 326
click at [559, 197] on input "Discover soft drinks from much-loved Irish brands including Ballogowan. Shop on…" at bounding box center [573, 187] width 147 height 19
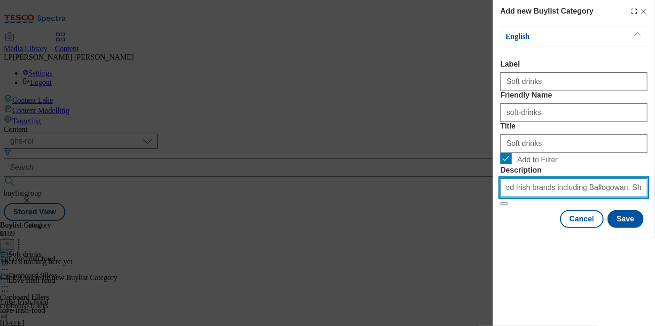
scroll to position [0, 136]
drag, startPoint x: 561, startPoint y: 250, endPoint x: 651, endPoint y: 250, distance: 90.2
click at [651, 230] on div "Add new Buylist Category English Label Soft drinks Friendly Name soft-drinks Ti…" at bounding box center [574, 115] width 162 height 230
click at [581, 197] on input "Discover soft drinks from much-loved Irish brands including Ballogowan. Shop on…" at bounding box center [573, 187] width 147 height 19
click at [536, 197] on input "Discover soft drinks from much-loved Irish brands including Ballogowan. Shop on…" at bounding box center [573, 187] width 147 height 19
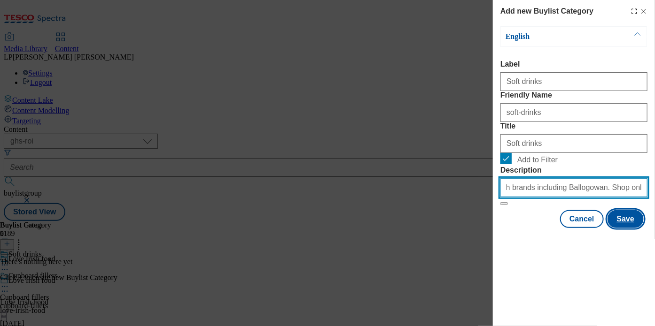
type input "Discover soft drinks from much-loved Irish brands including Ballogowan. Shop on…"
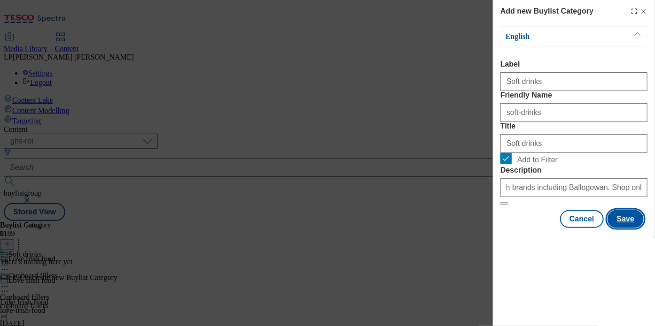
scroll to position [0, 0]
click at [624, 228] on button "Save" at bounding box center [625, 219] width 36 height 18
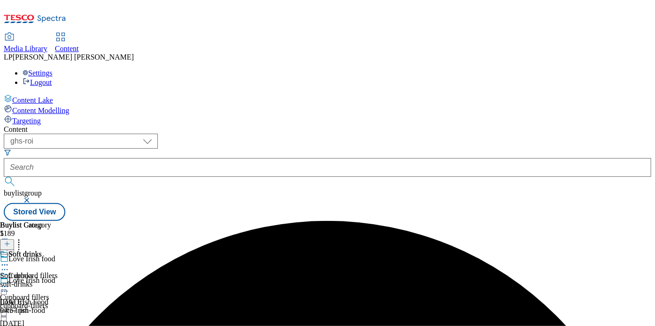
click at [51, 280] on div "soft-drinks" at bounding box center [25, 284] width 51 height 8
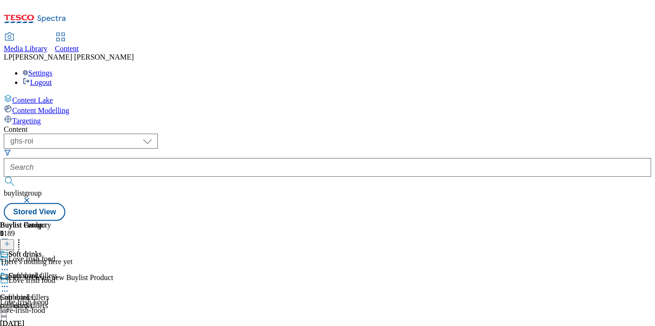
scroll to position [0, 178]
click at [14, 240] on button at bounding box center [7, 245] width 14 height 11
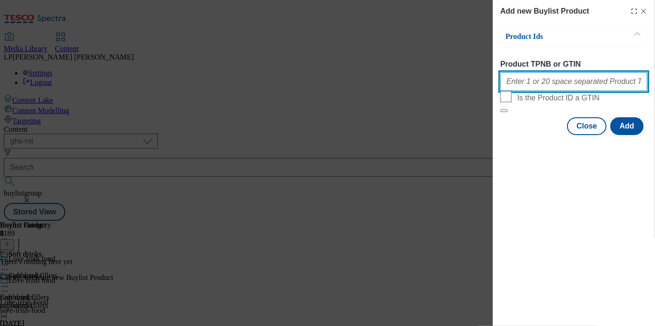
click at [552, 89] on input "Product TPNB or GTIN" at bounding box center [573, 81] width 147 height 19
paste input "Discover soft drinks from much-loved Irish brands including Ballogowan. Shop on…"
type input "Discover soft drinks from much-loved Irish b"
drag, startPoint x: 625, startPoint y: 84, endPoint x: 400, endPoint y: 77, distance: 225.0
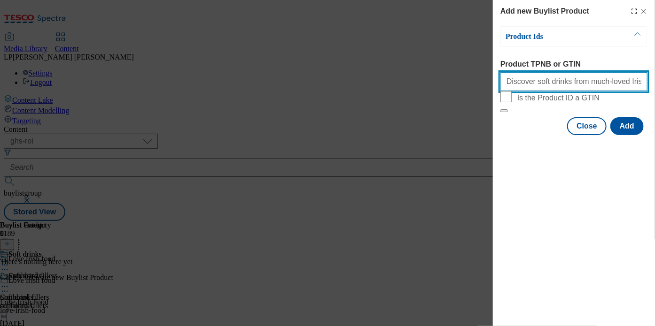
click at [400, 77] on div "Add new Buylist Product Product Ids Product TPNB or GTIN Discover soft drinks f…" at bounding box center [327, 163] width 655 height 326
paste input "92856523 93102049 93104116"
type input "92856523 93102049 93104116"
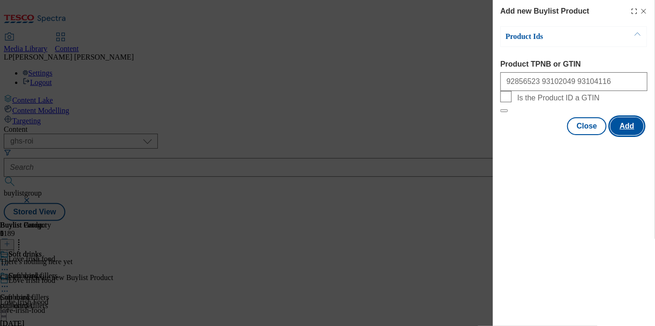
click at [636, 135] on button "Add" at bounding box center [626, 126] width 33 height 18
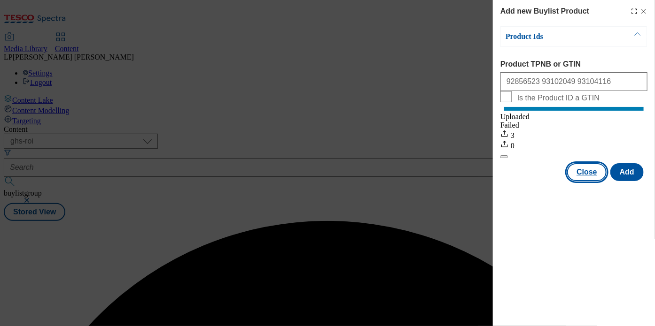
click at [584, 179] on button "Close" at bounding box center [586, 172] width 39 height 18
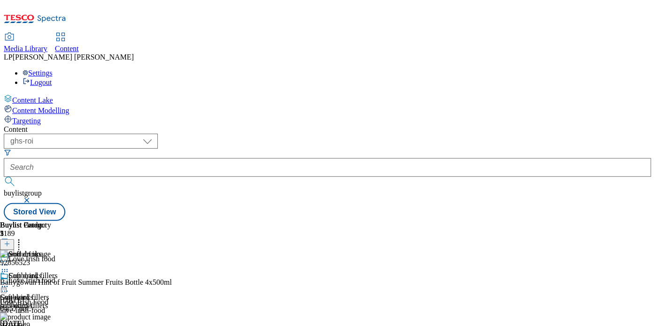
scroll to position [185, 0]
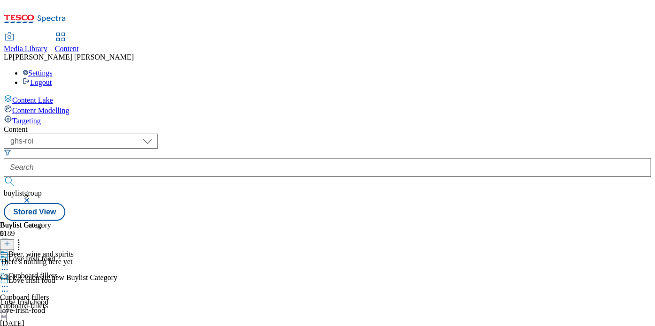
click at [10, 241] on icon at bounding box center [7, 244] width 7 height 7
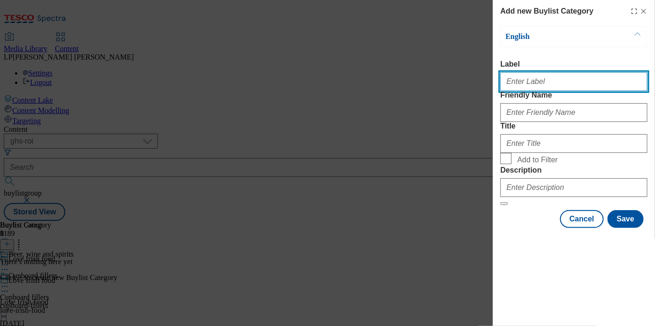
click at [523, 87] on input "Label" at bounding box center [573, 81] width 147 height 19
type input "Beer, wine and spirits"
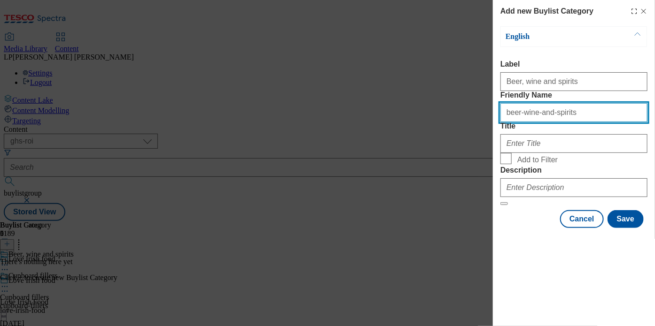
type input "beer-wine-and-spirits"
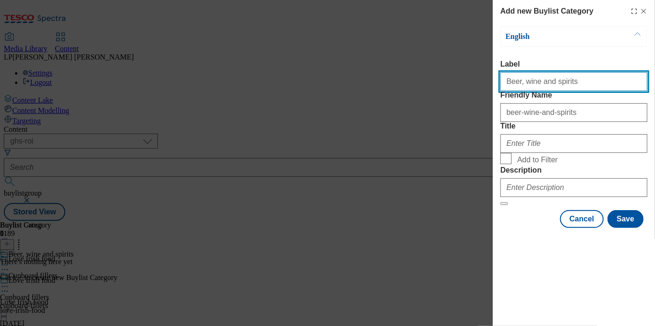
drag, startPoint x: 562, startPoint y: 90, endPoint x: 462, endPoint y: 84, distance: 100.7
click at [462, 84] on div "Add new Buylist Category English Label Beer, wine and spirits Friendly Name bee…" at bounding box center [327, 163] width 655 height 326
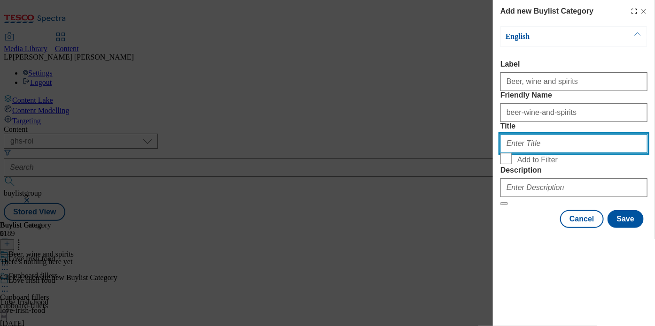
click at [529, 153] on input "Title" at bounding box center [573, 143] width 147 height 19
paste input "Beer, wine and spirits"
type input "Beer, wine and spirits"
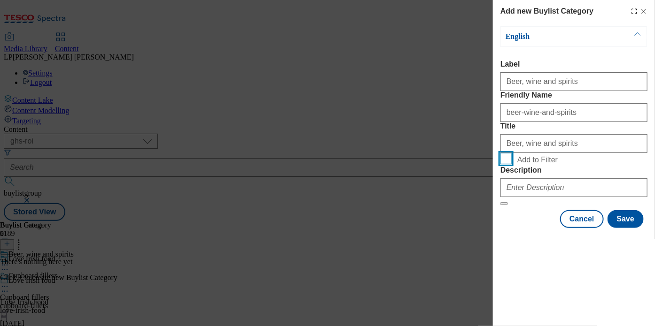
click at [505, 164] on input "Add to Filter" at bounding box center [505, 158] width 11 height 11
checkbox input "true"
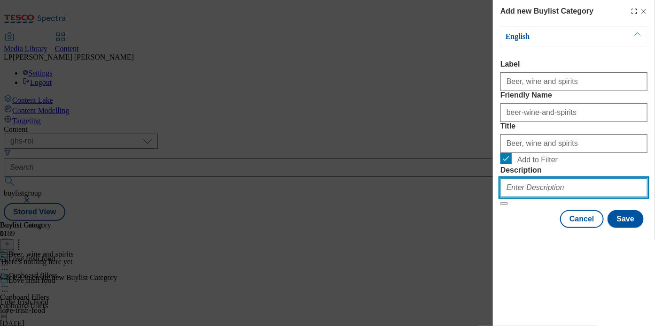
click at [545, 197] on input "Description" at bounding box center [573, 187] width 147 height 19
paste input "Sip and savour beer, wine and spirits from top Irish brands including Legacy Ci…"
type input "Sip and savour beer, wine and spirits from top Irish brands including Legacy Ci…"
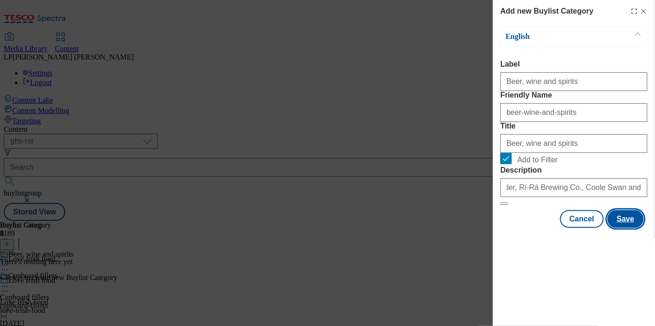
click at [617, 228] on button "Save" at bounding box center [625, 219] width 36 height 18
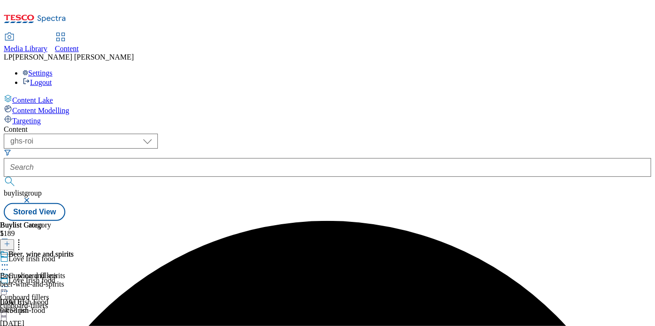
click at [74, 280] on div "beer-wine-and-spirits" at bounding box center [37, 284] width 74 height 8
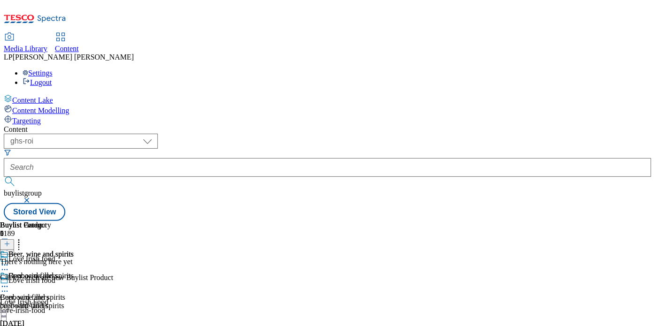
scroll to position [0, 178]
click at [7, 242] on line at bounding box center [7, 244] width 0 height 5
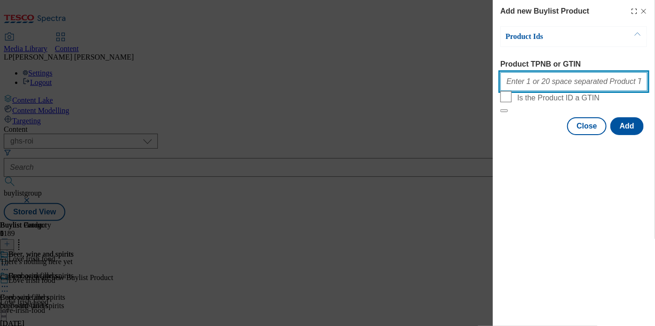
click at [572, 85] on input "Product TPNB or GTIN" at bounding box center [573, 81] width 147 height 19
paste input "90931944 90934152 63089772 93477601 93485044 93487670 94044409"
type input "90931944 90934152 63089772 93477601 93485044 93487670 94044409"
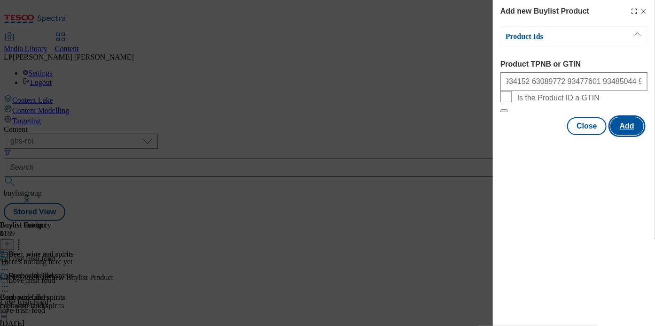
scroll to position [0, 0]
click at [626, 135] on button "Add" at bounding box center [626, 126] width 33 height 18
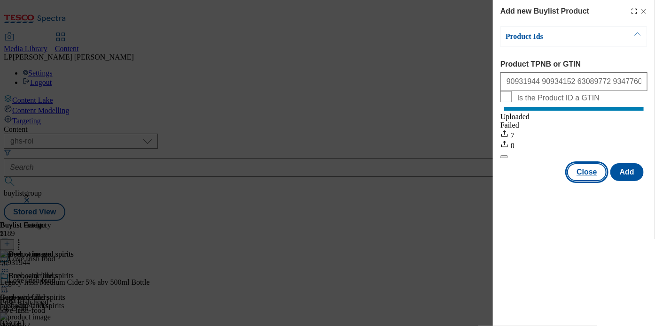
click at [585, 178] on button "Close" at bounding box center [586, 172] width 39 height 18
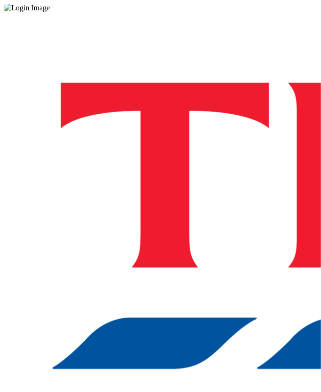
click at [277, 364] on div "Log in to the Spectra’s dashboard using [PERSON_NAME]’s credentials. If you don…" at bounding box center [160, 246] width 313 height 484
click at [211, 223] on div "Log in to the Spectra’s dashboard using [PERSON_NAME]’s credentials. If you don…" at bounding box center [160, 246] width 313 height 484
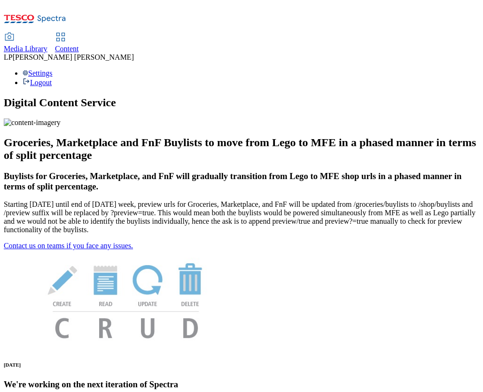
click at [47, 45] on span "Media Library" at bounding box center [26, 49] width 44 height 8
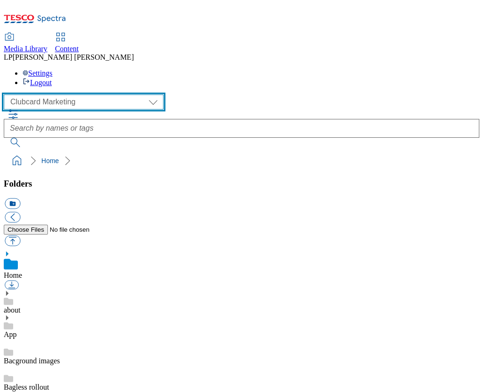
click at [62, 94] on select "Clubcard Marketing Demo Dotcom UK Emails GHS Marketing UK GHS Product UK GHS RO…" at bounding box center [84, 101] width 160 height 15
select select "flare-ghs-roi"
click at [6, 94] on select "Clubcard Marketing Demo Dotcom UK Emails GHS Marketing UK GHS Product UK GHS RO…" at bounding box center [84, 101] width 160 height 15
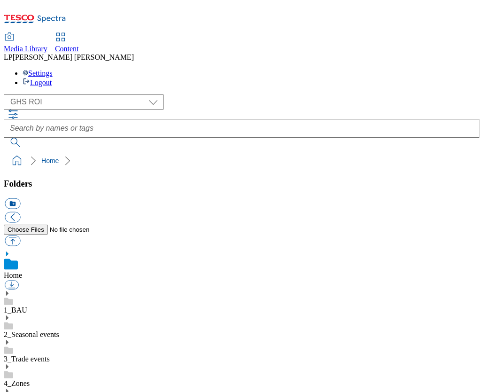
click at [10, 363] on icon at bounding box center [7, 366] width 7 height 7
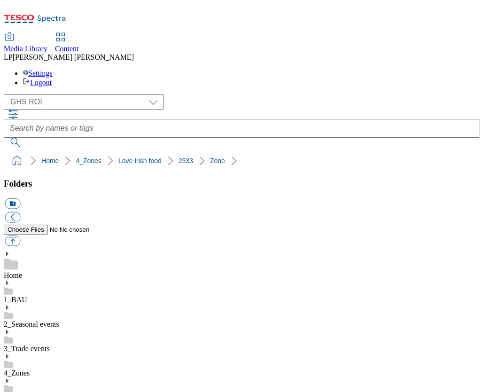
scroll to position [0, 0]
